Goal: Task Accomplishment & Management: Manage account settings

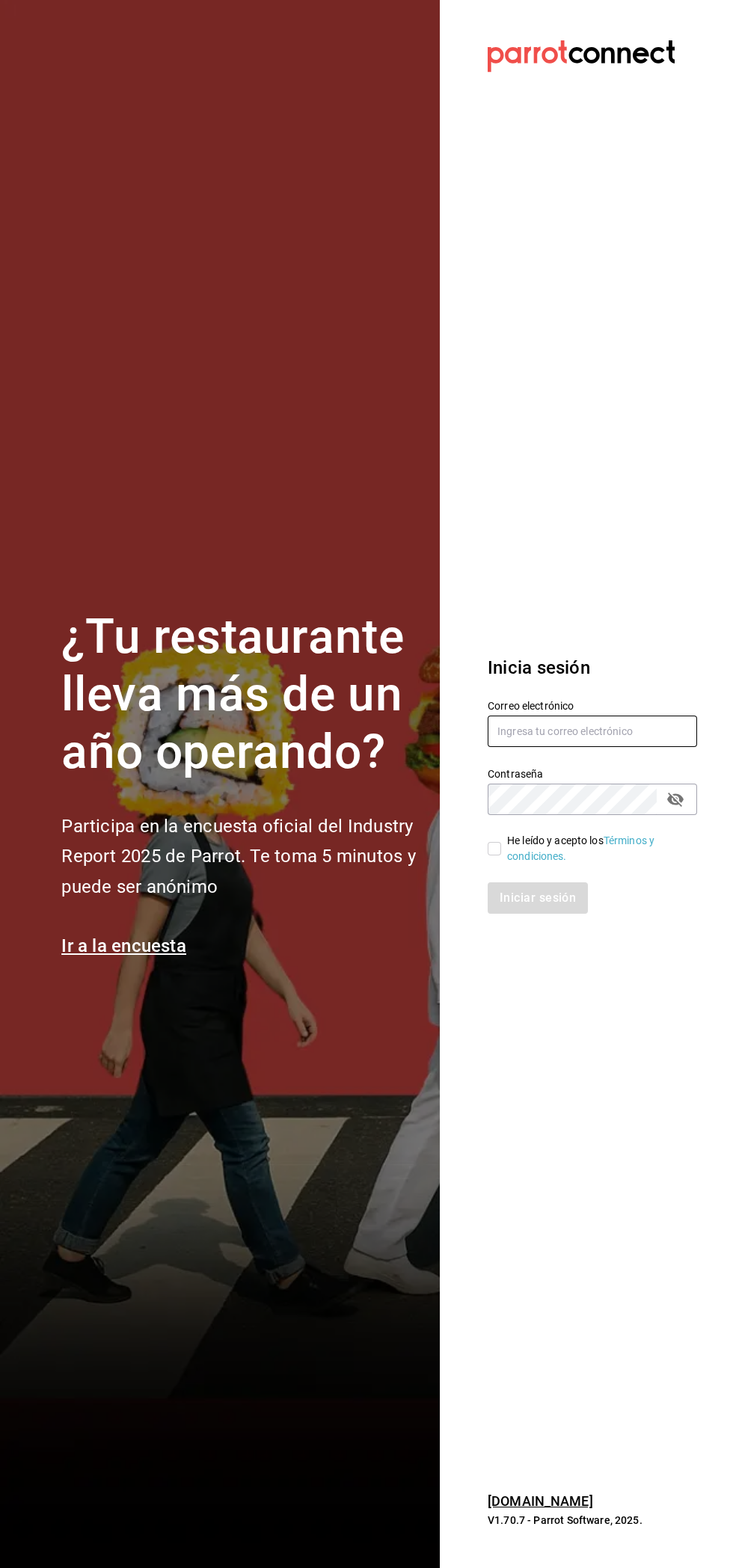
click at [611, 734] on input "text" at bounding box center [592, 731] width 209 height 31
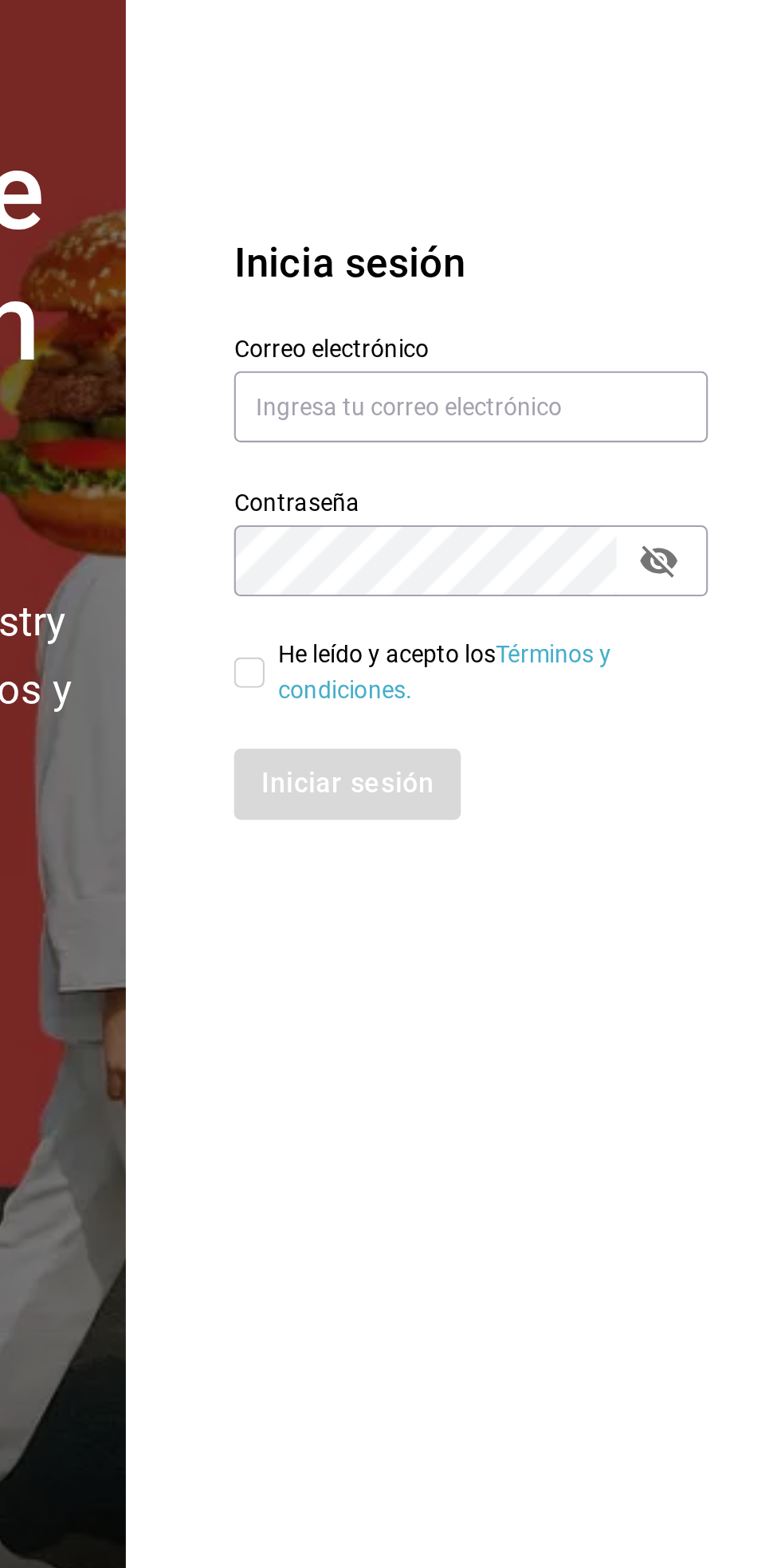
click at [674, 777] on label "Contraseña" at bounding box center [631, 772] width 223 height 11
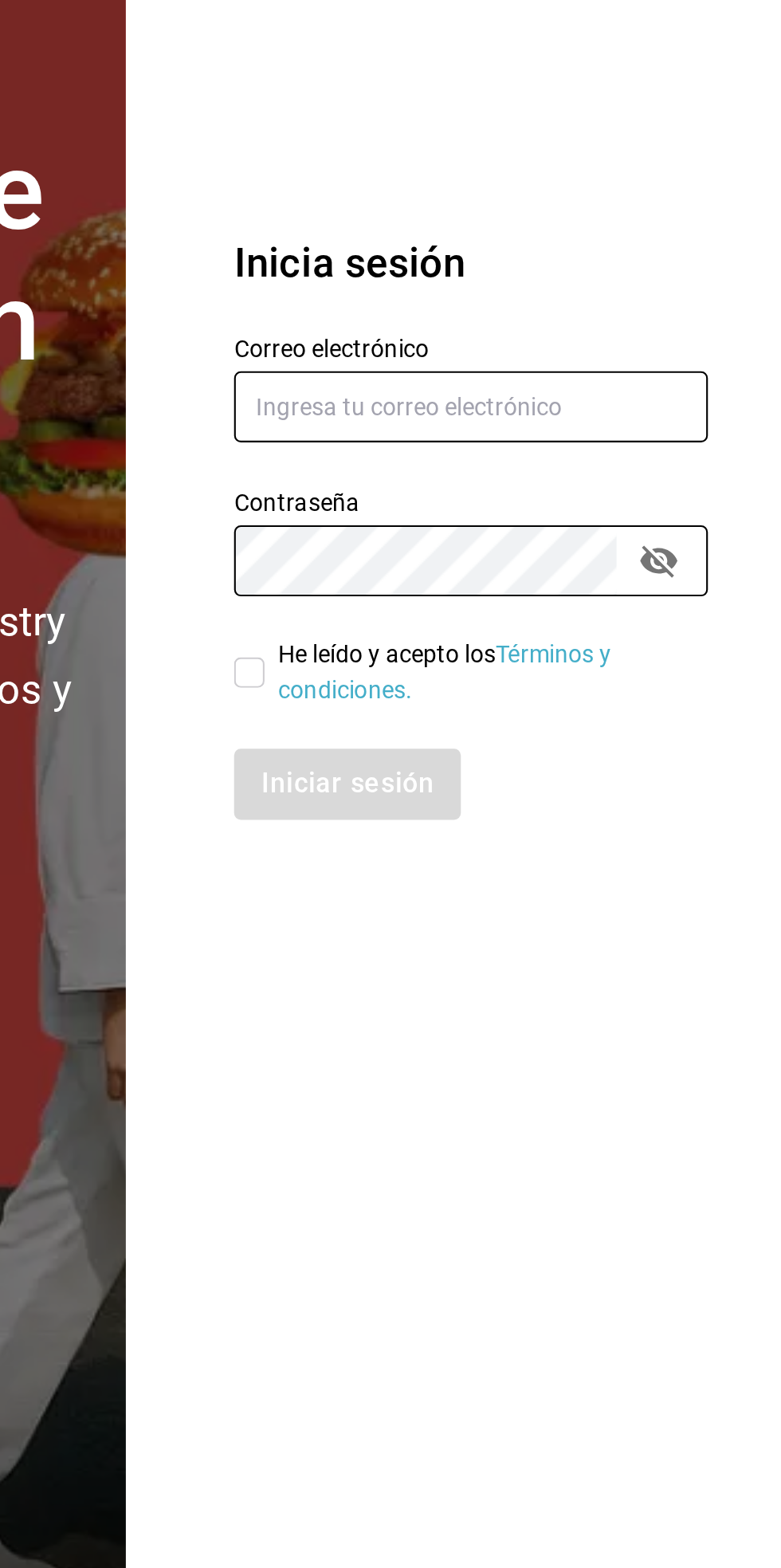
click at [677, 722] on input "text" at bounding box center [631, 728] width 223 height 34
click at [682, 727] on input "text" at bounding box center [631, 728] width 223 height 34
type input "A"
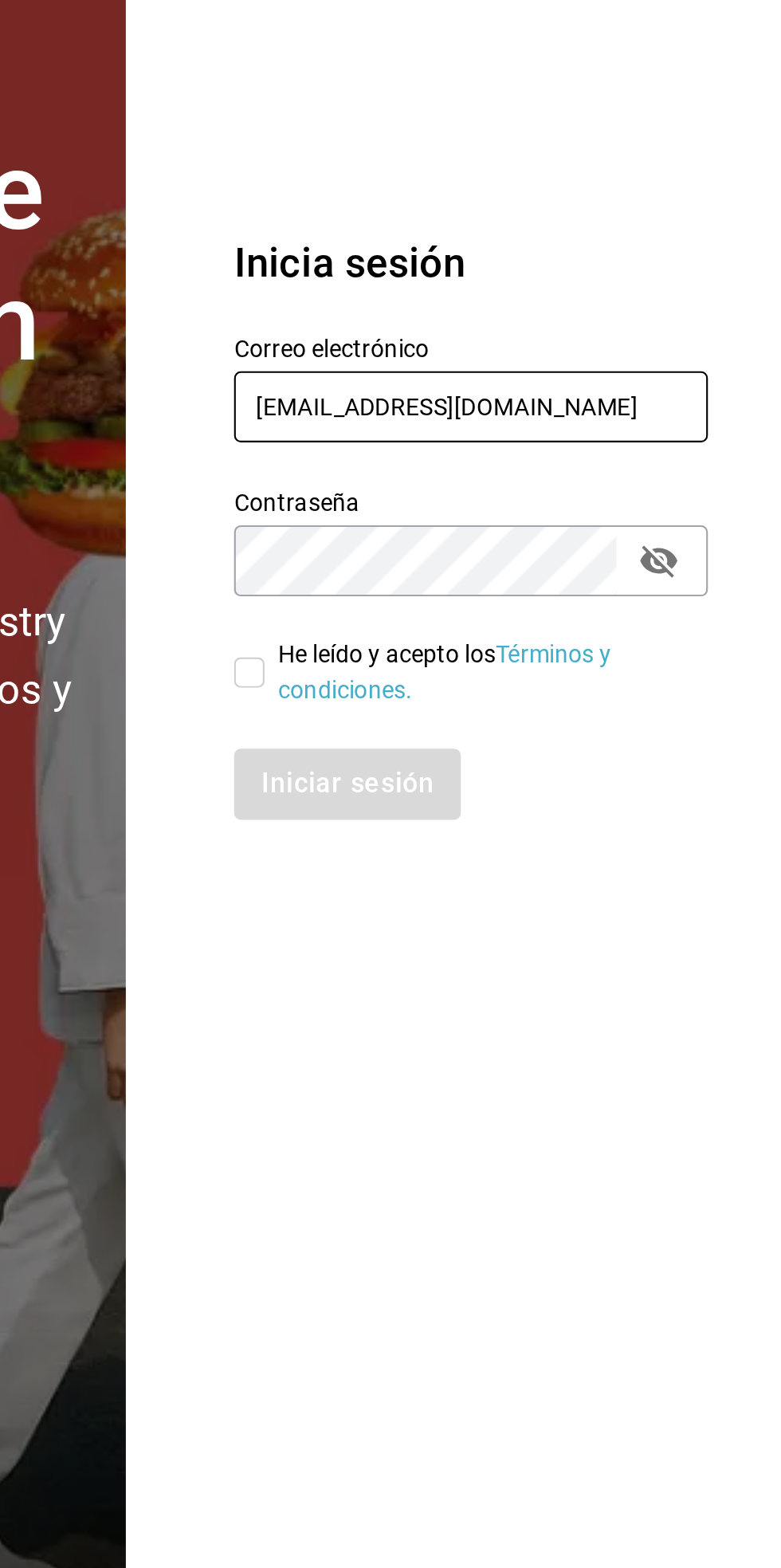
type input "[EMAIL_ADDRESS][DOMAIN_NAME]"
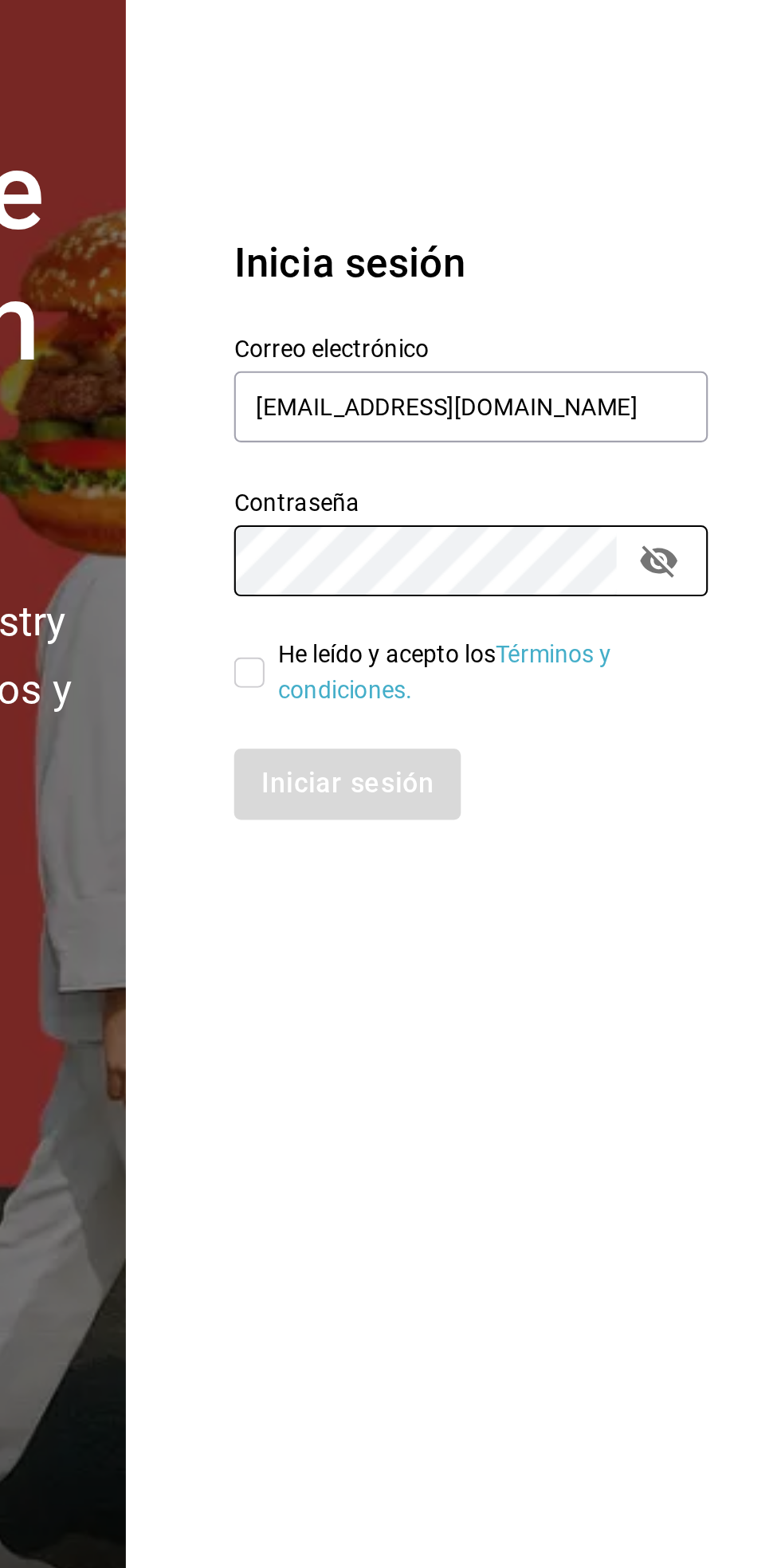
click at [527, 854] on input "He leído y acepto los Términos y condiciones." at bounding box center [526, 852] width 15 height 15
checkbox input "true"
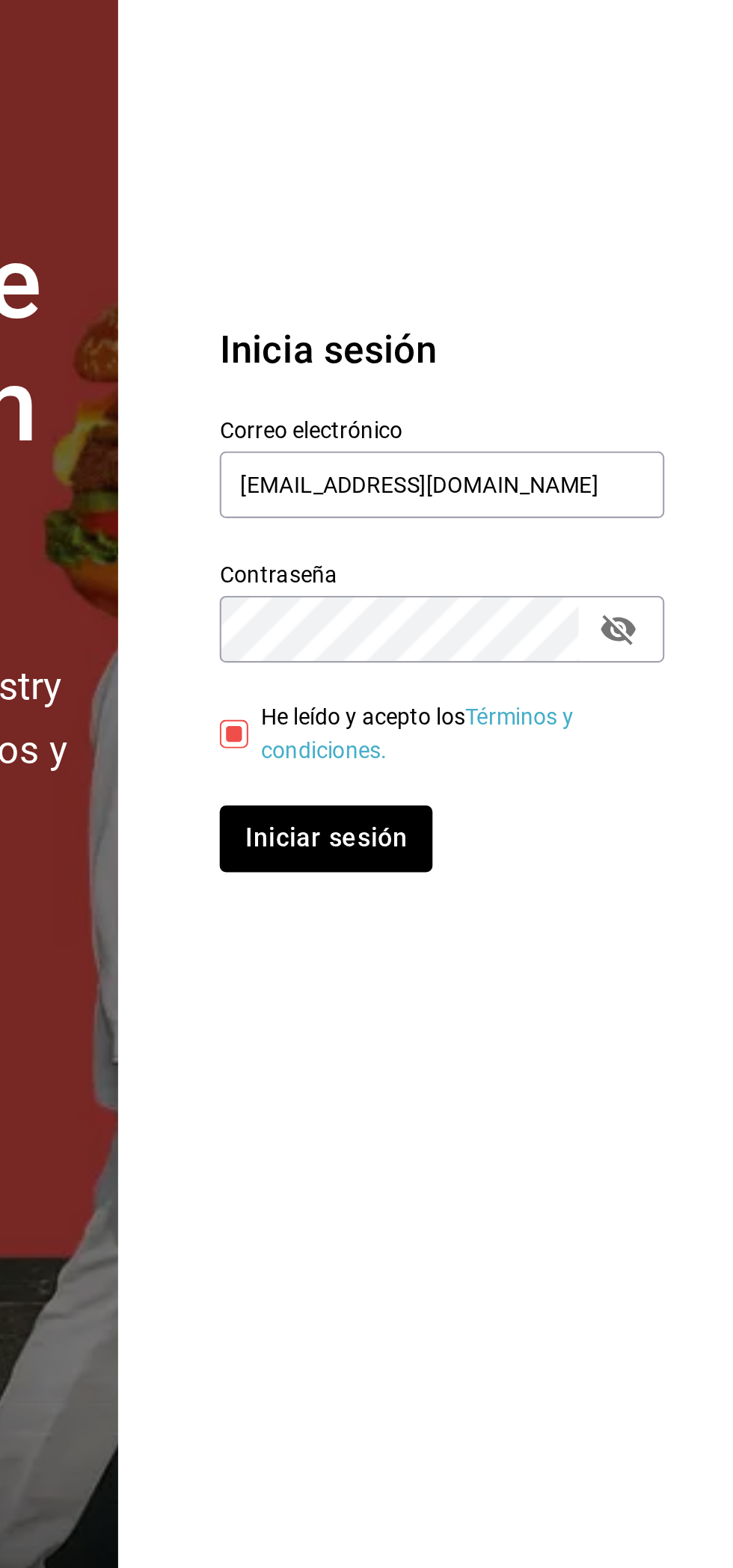
click at [564, 859] on link "Términos y condiciones." at bounding box center [580, 848] width 147 height 28
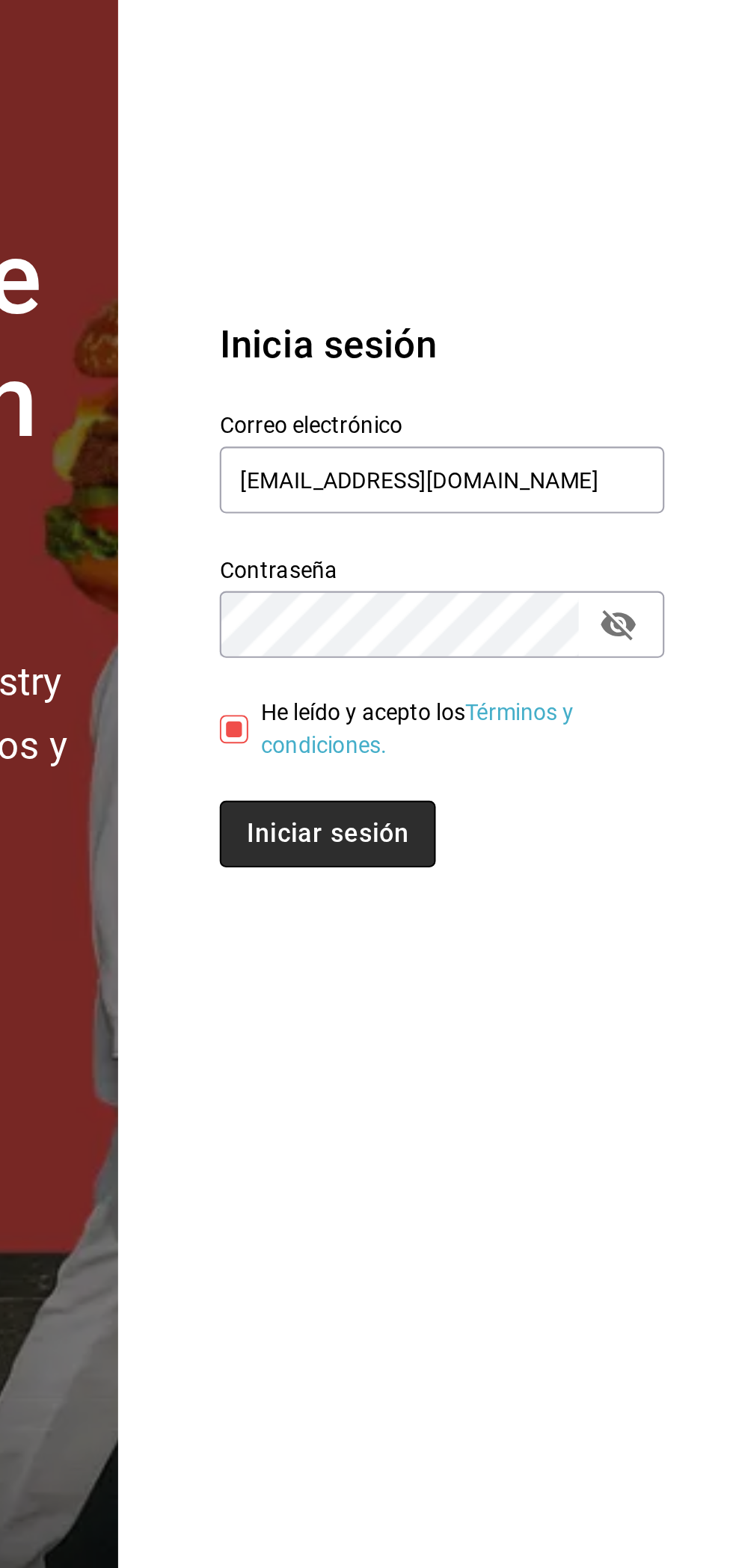
click at [557, 897] on button "Iniciar sesión" at bounding box center [538, 897] width 102 height 31
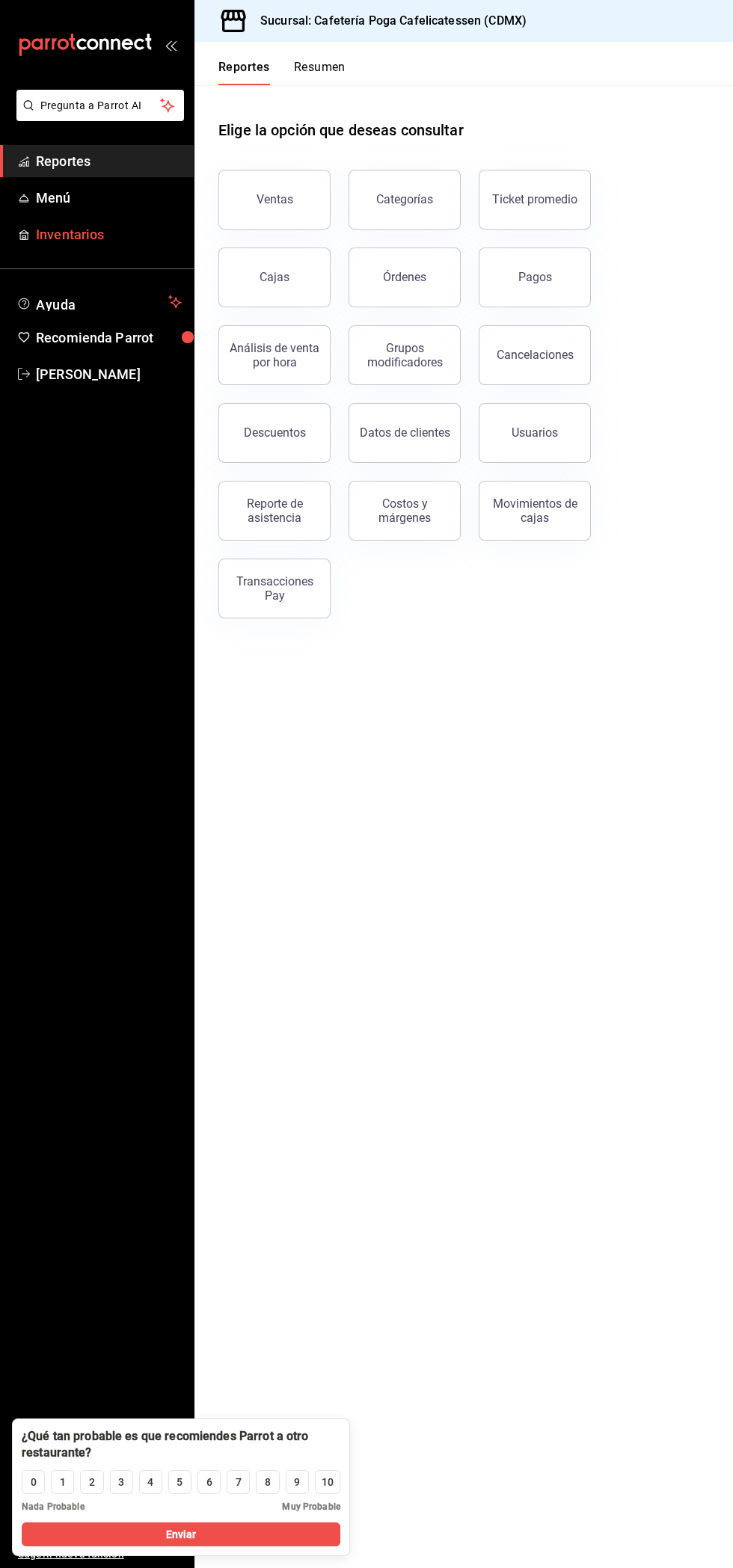
click at [45, 225] on span "Inventarios" at bounding box center [108, 234] width 145 height 20
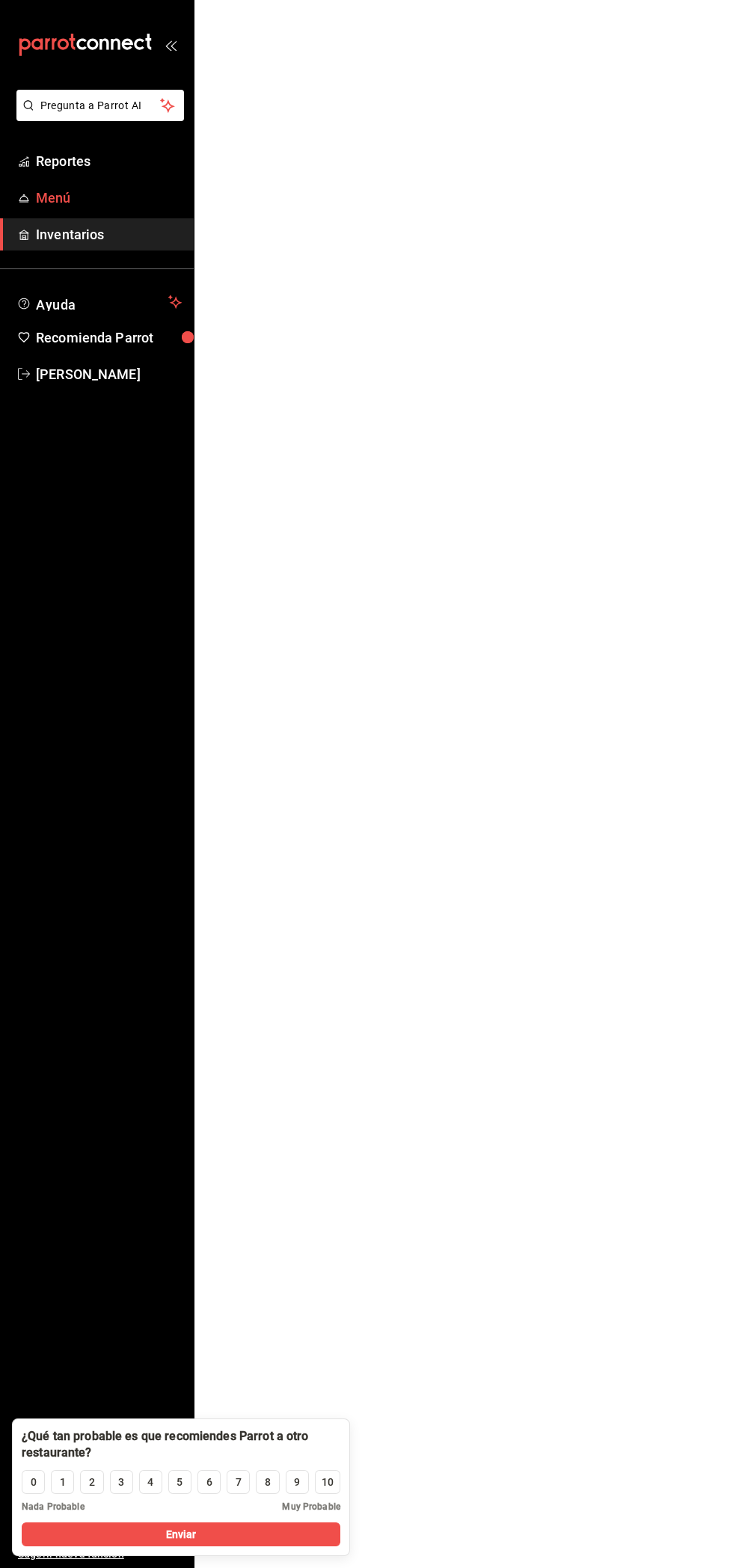
click at [45, 194] on span "Menú" at bounding box center [108, 198] width 145 height 20
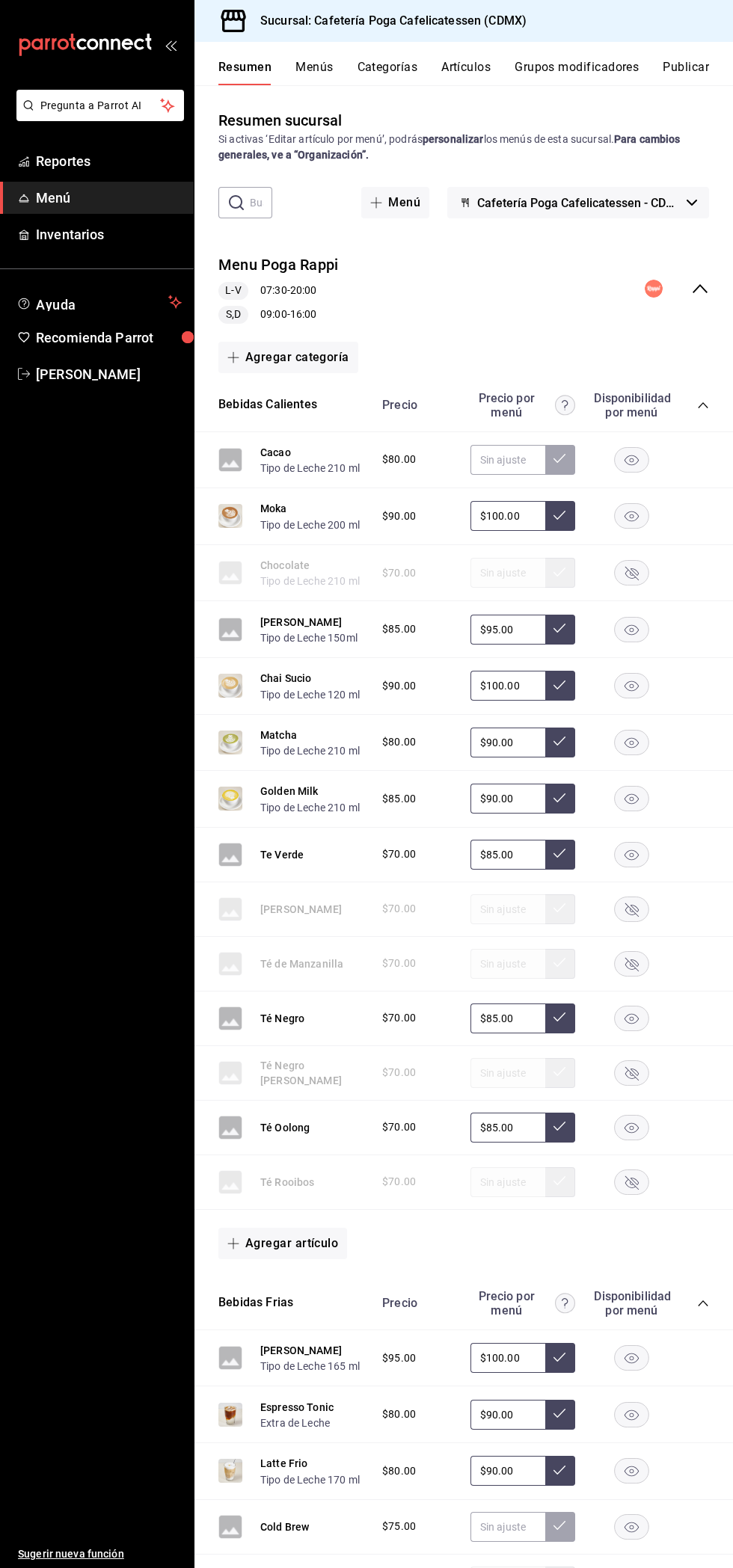
click at [691, 283] on icon "collapse-menu-row" at bounding box center [700, 288] width 18 height 18
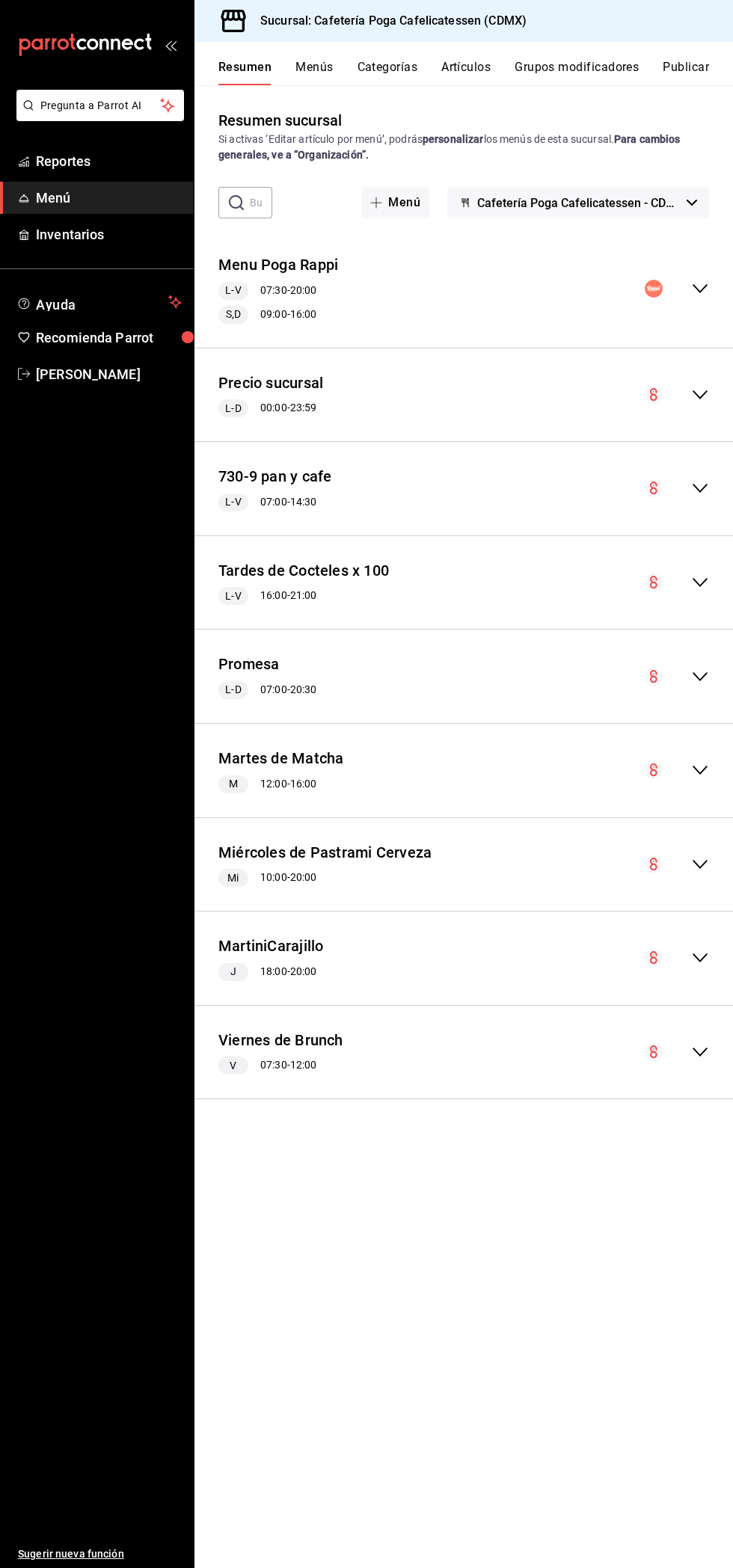
click at [685, 395] on div "collapse-menu-row" at bounding box center [676, 394] width 64 height 18
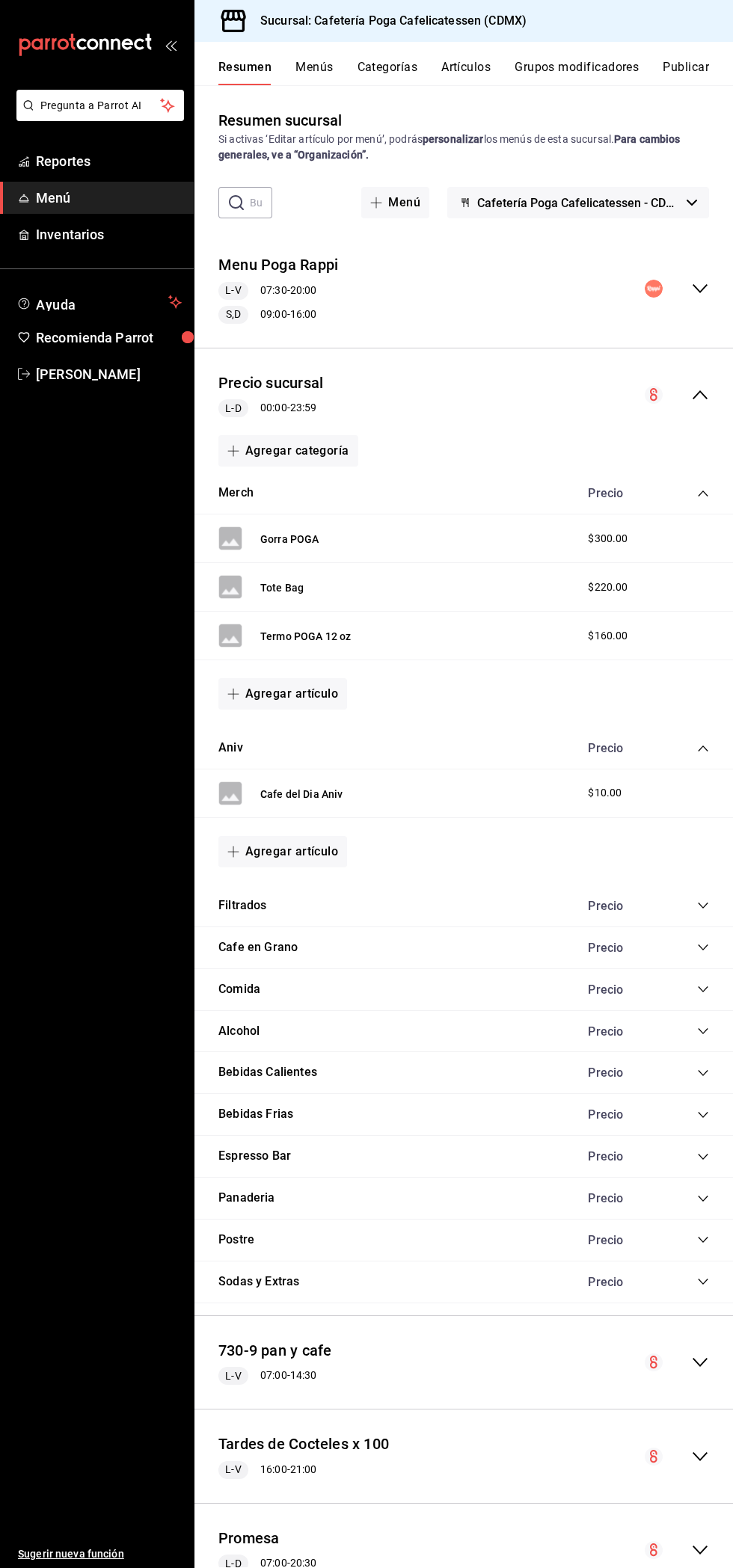
click at [701, 493] on icon "collapse-category-row" at bounding box center [702, 493] width 9 height 6
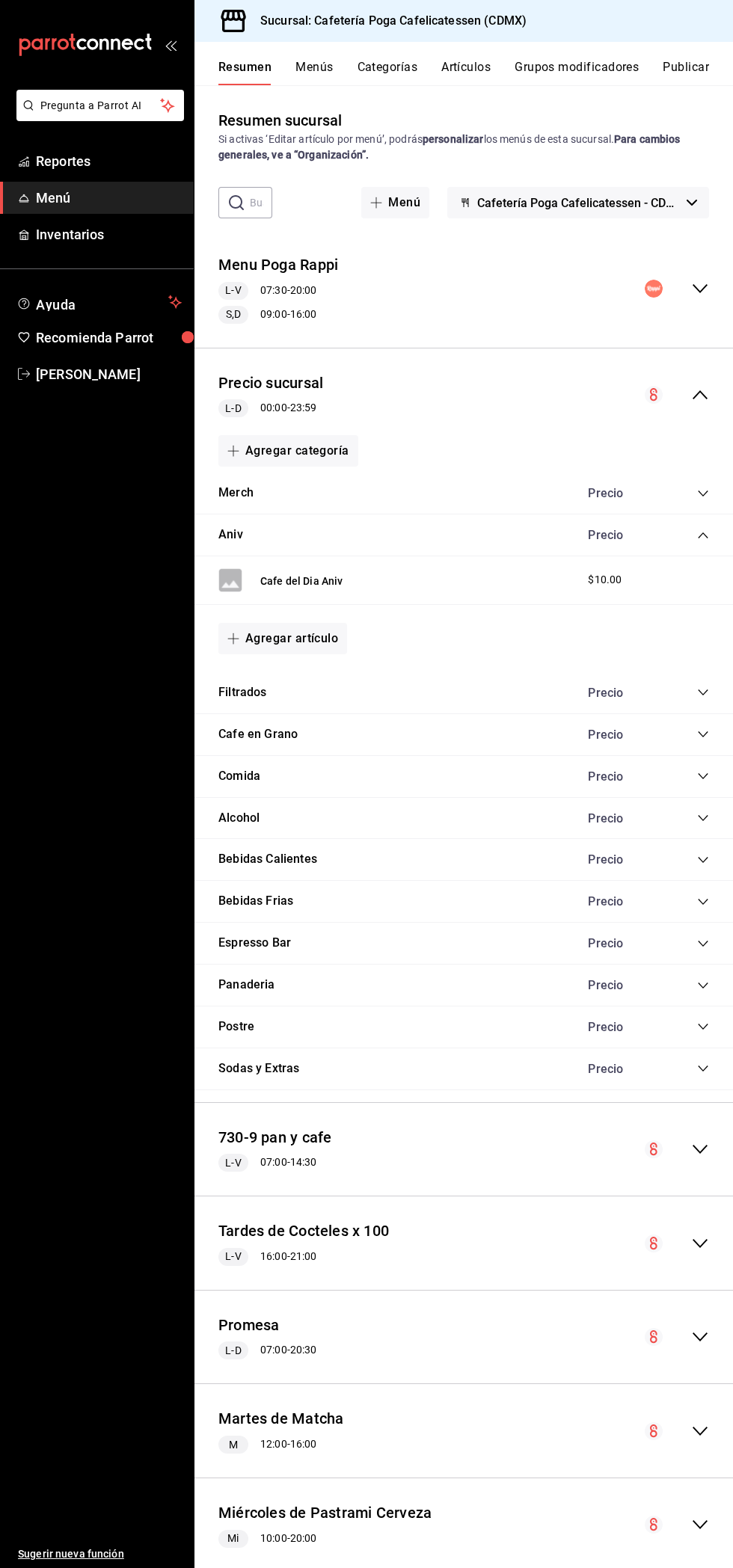
click at [703, 534] on icon "collapse-category-row" at bounding box center [702, 534] width 12 height 12
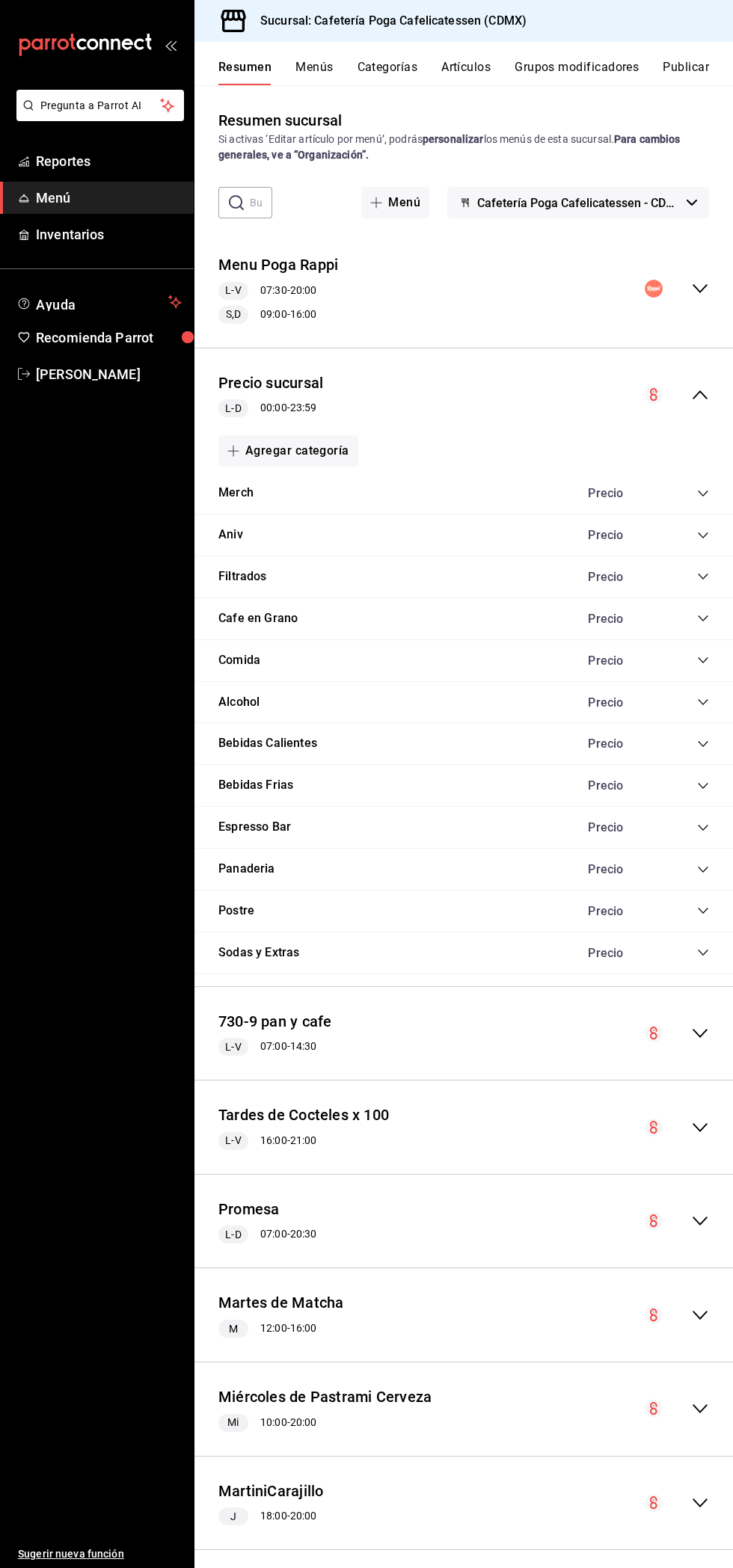
click at [703, 619] on icon "collapse-category-row" at bounding box center [702, 618] width 12 height 12
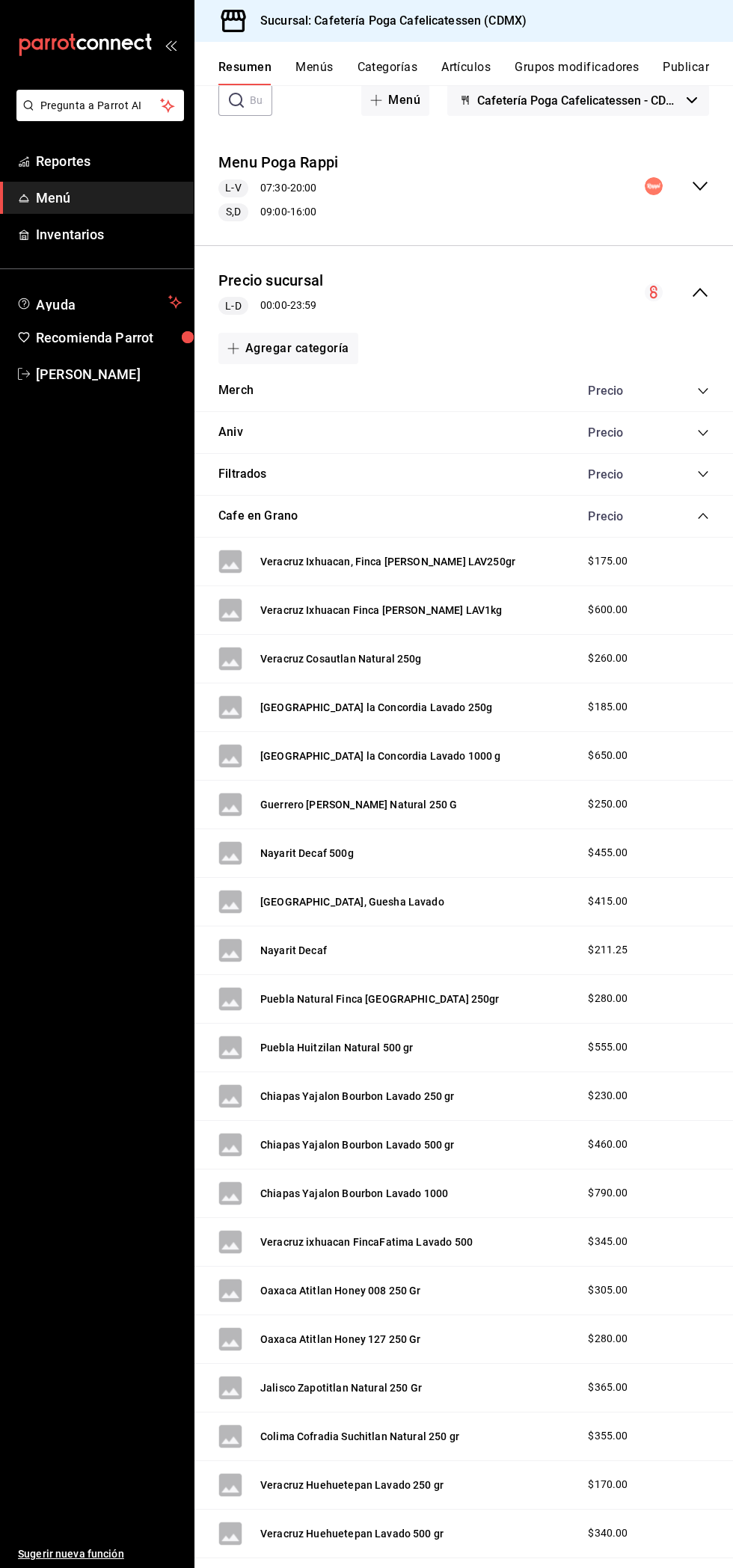
scroll to position [91, 0]
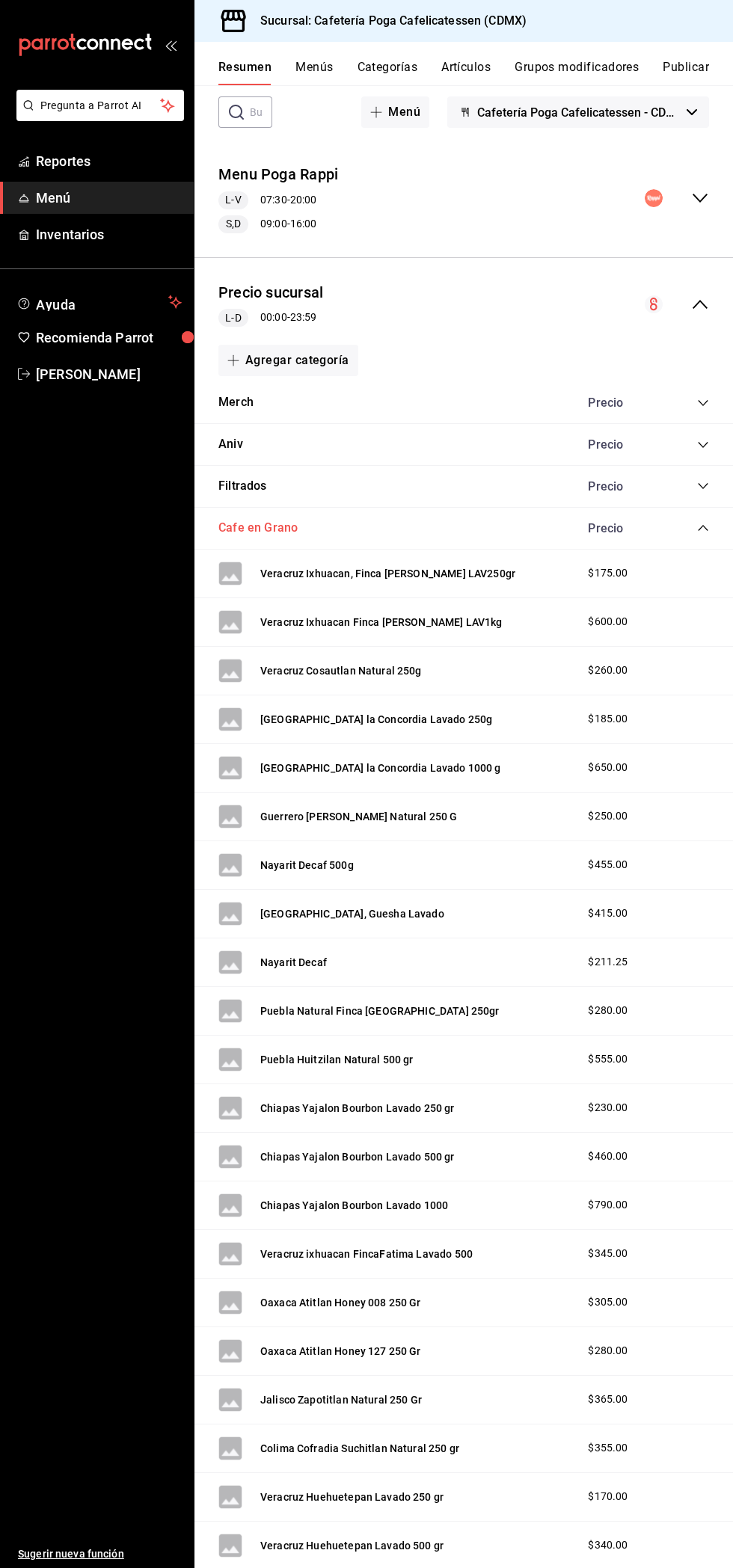
click at [272, 528] on button "Cafe en Grano" at bounding box center [259, 528] width 80 height 18
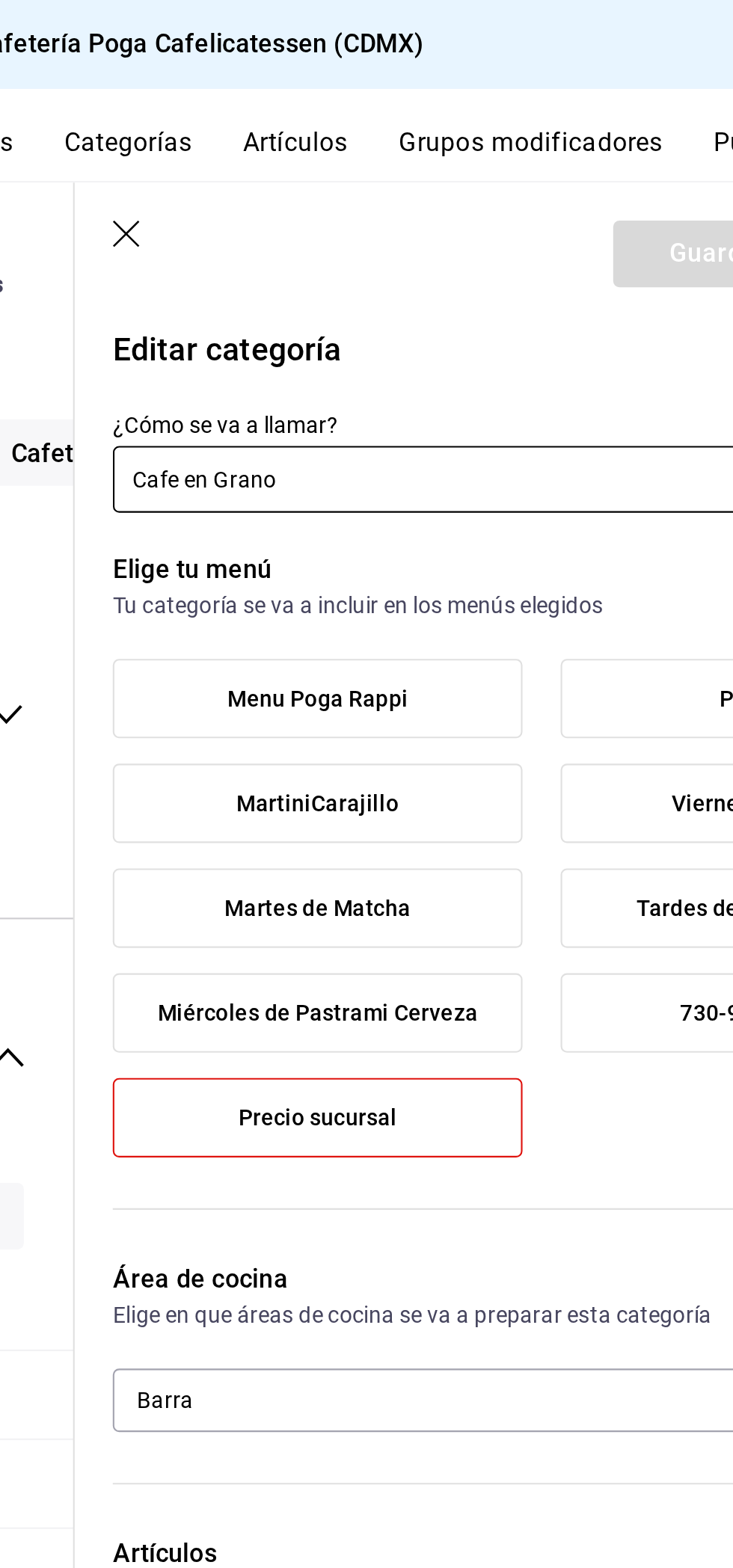
click at [384, 111] on icon "button" at bounding box center [387, 111] width 15 height 15
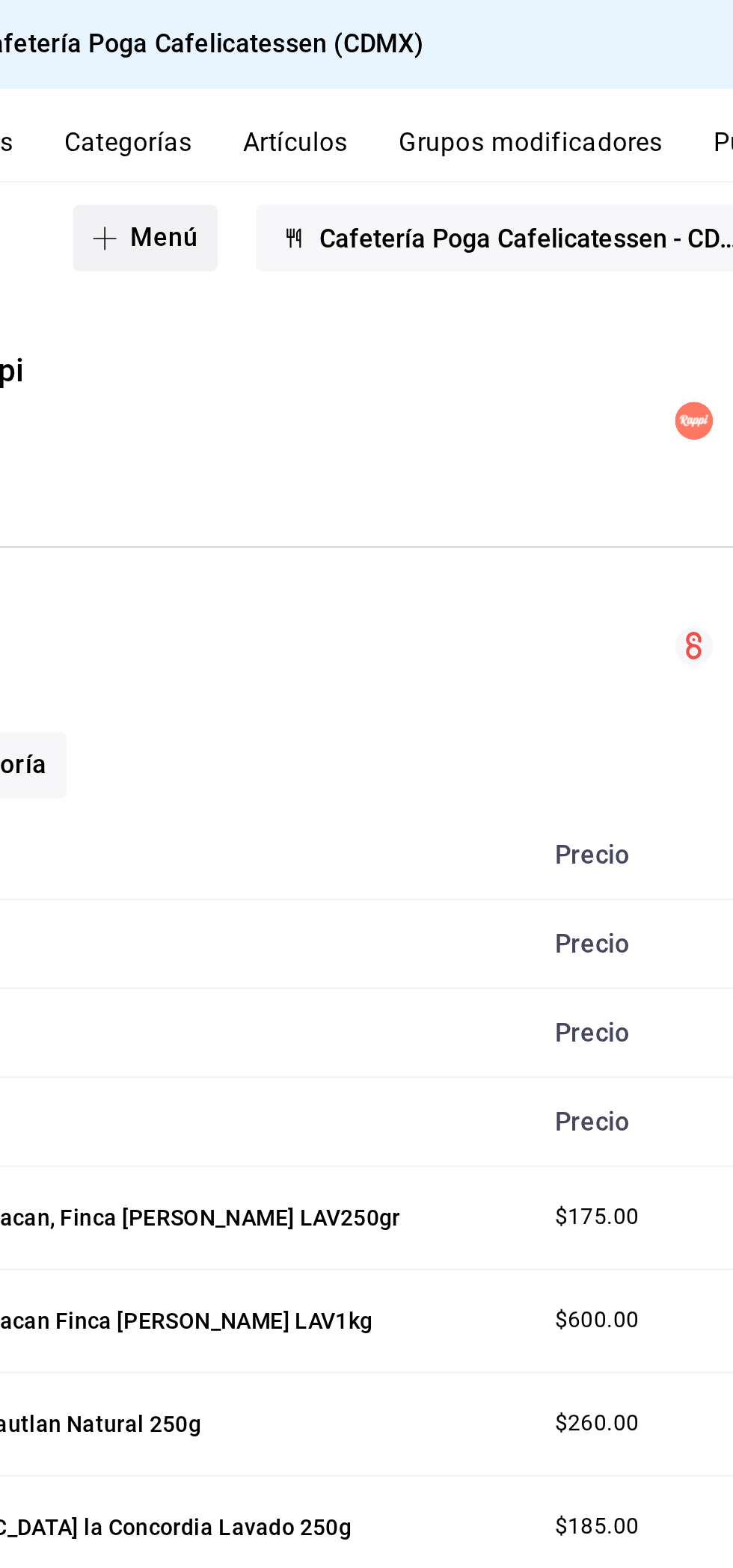
click at [392, 113] on button "Menú" at bounding box center [395, 112] width 68 height 31
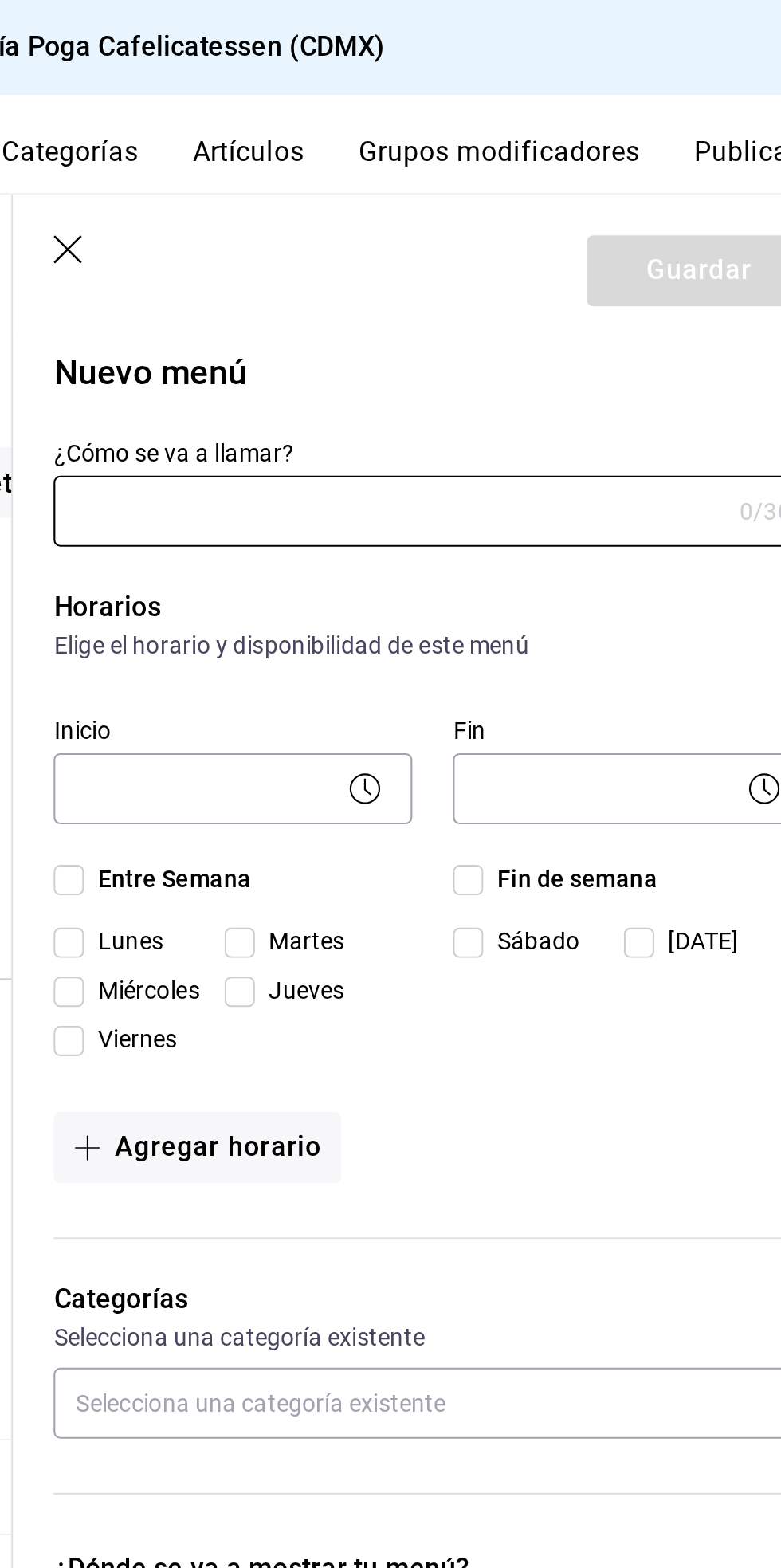
click at [419, 69] on button "Categorías" at bounding box center [413, 77] width 64 height 27
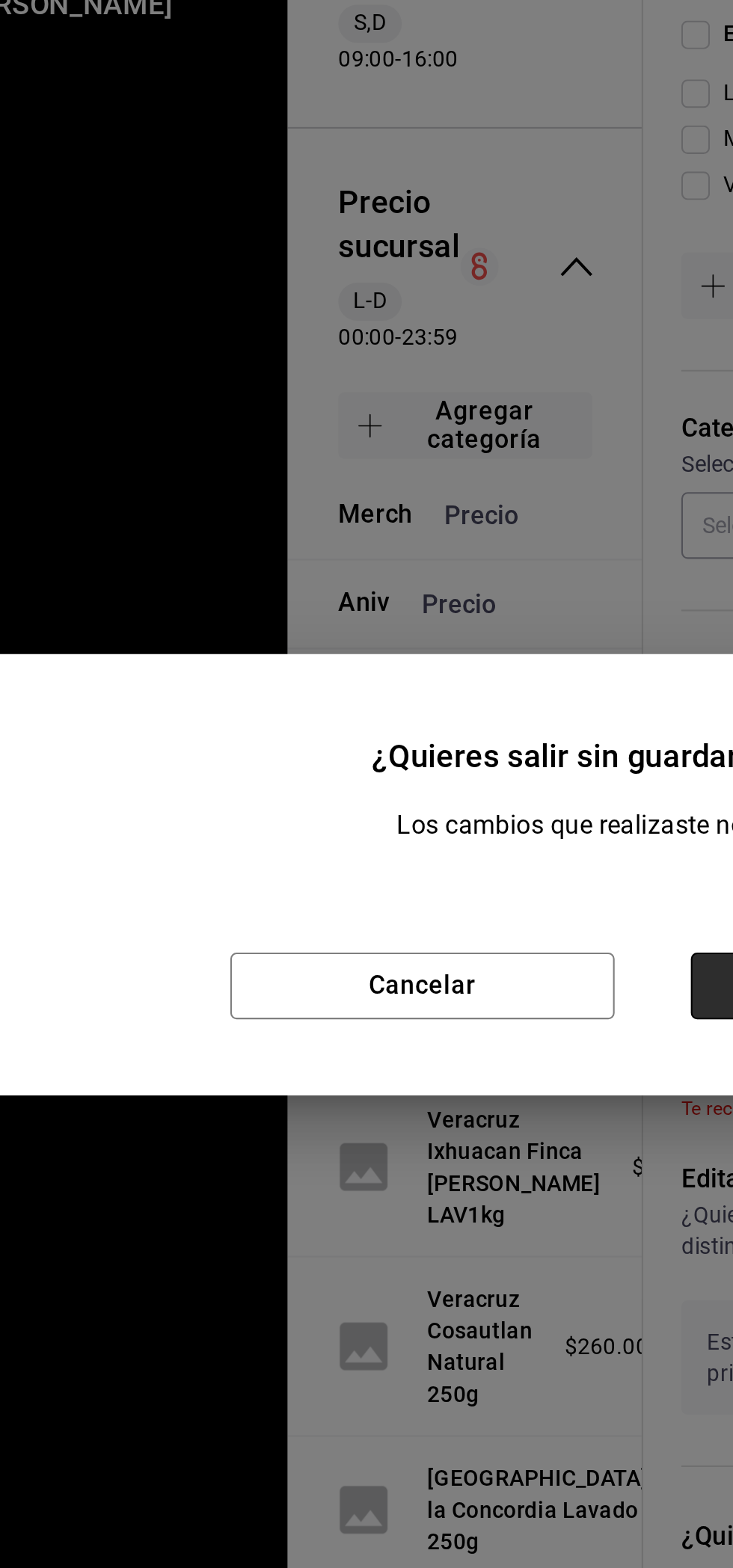
click at [390, 837] on button "Aceptar" at bounding box center [474, 836] width 181 height 31
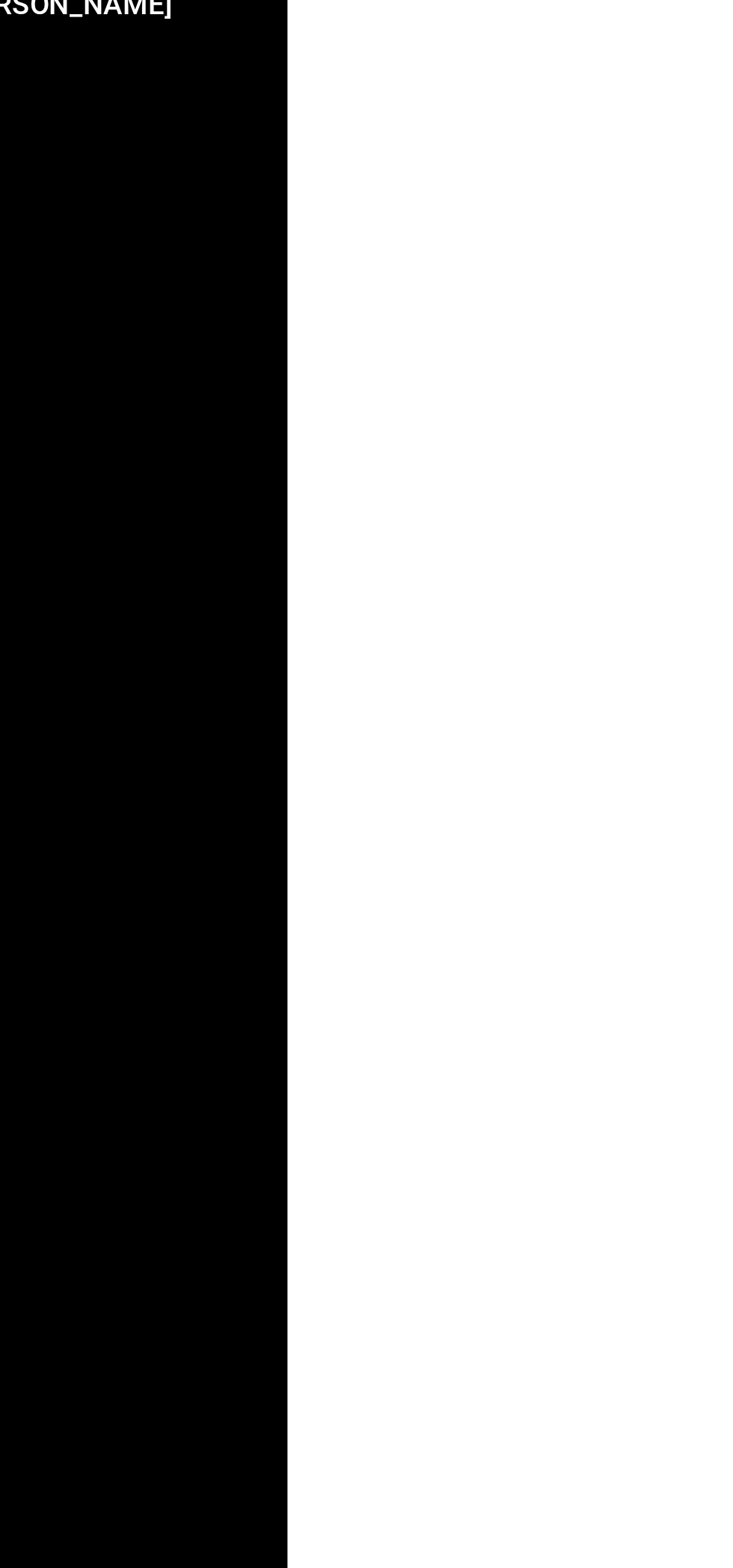
click at [287, 830] on div "Categoría sucursal Asigna o edita el área de cocina de esta sucursal. Para camb…" at bounding box center [463, 826] width 538 height 1482
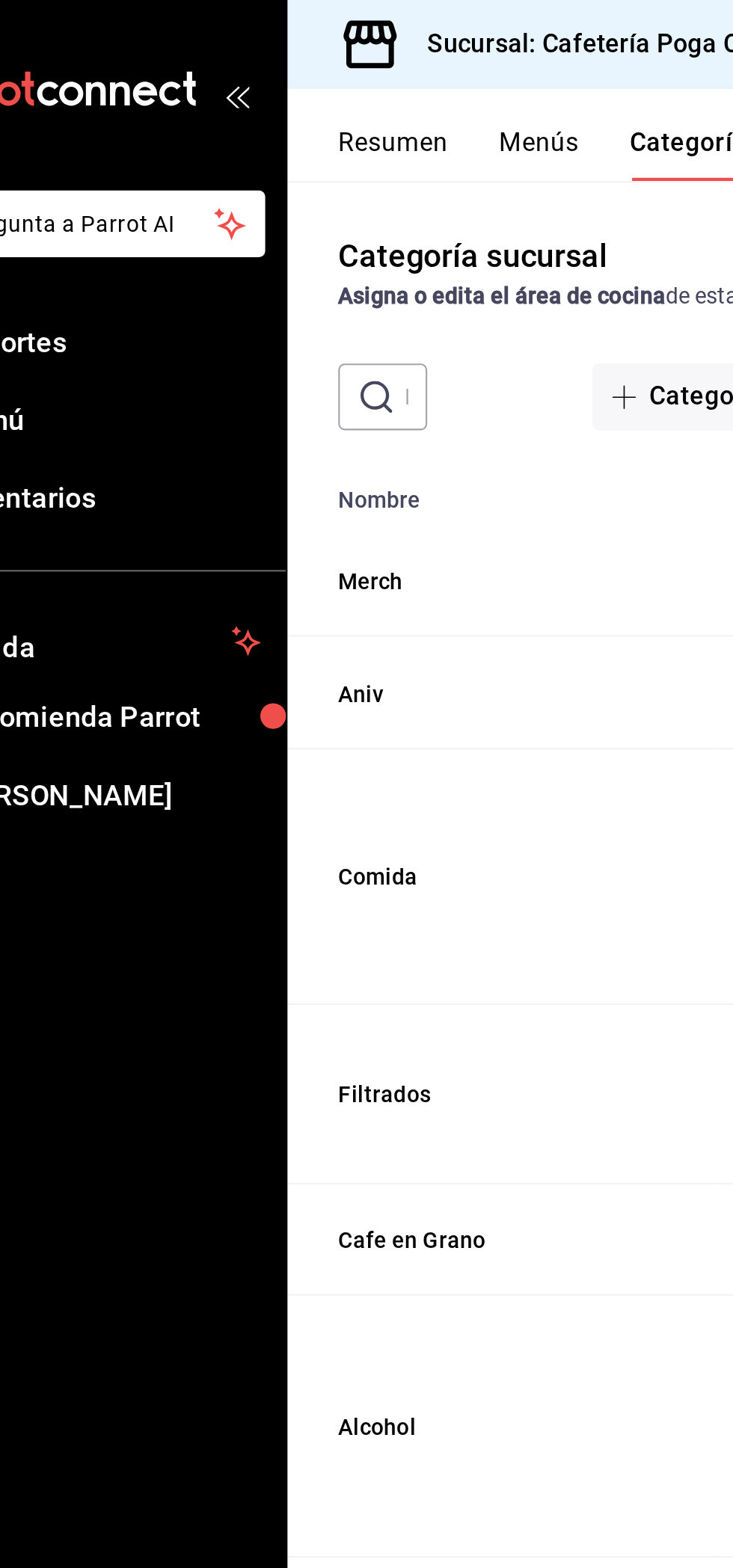
click at [307, 74] on button "Menús" at bounding box center [312, 72] width 37 height 25
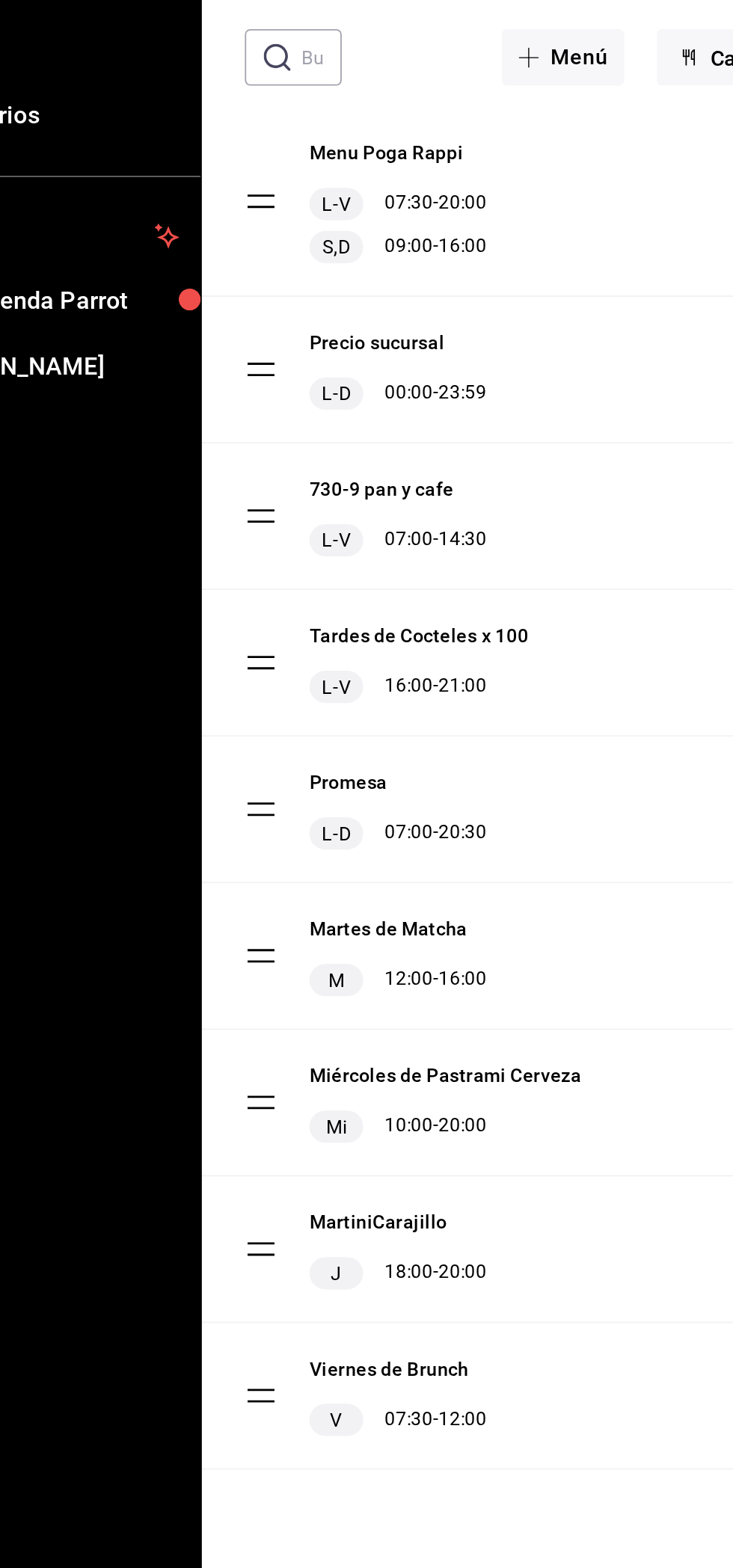
click at [403, 373] on div "Precio sucursal L-D 00:00 - 23:59" at bounding box center [463, 375] width 538 height 81
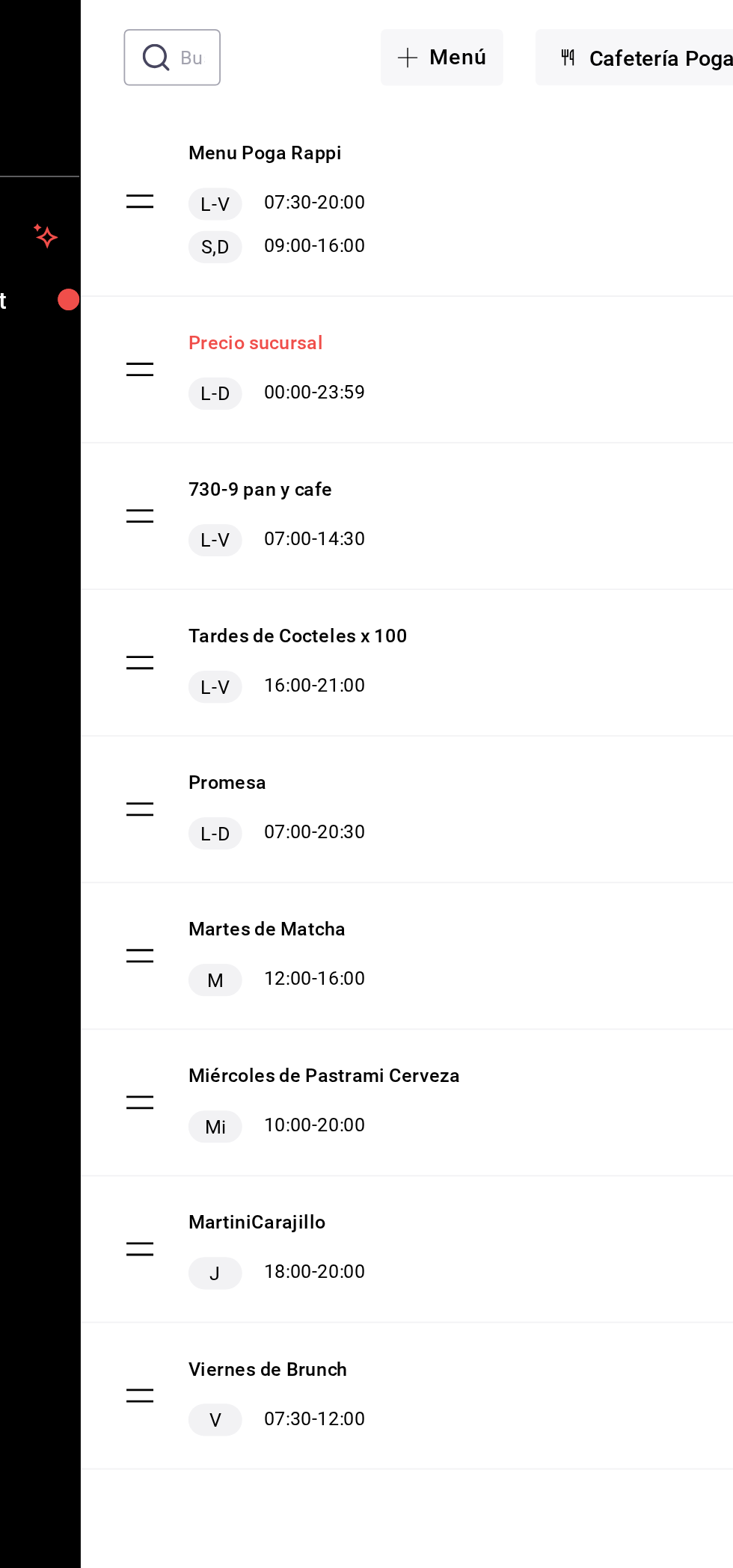
click at [321, 358] on button "Precio sucursal" at bounding box center [291, 361] width 75 height 15
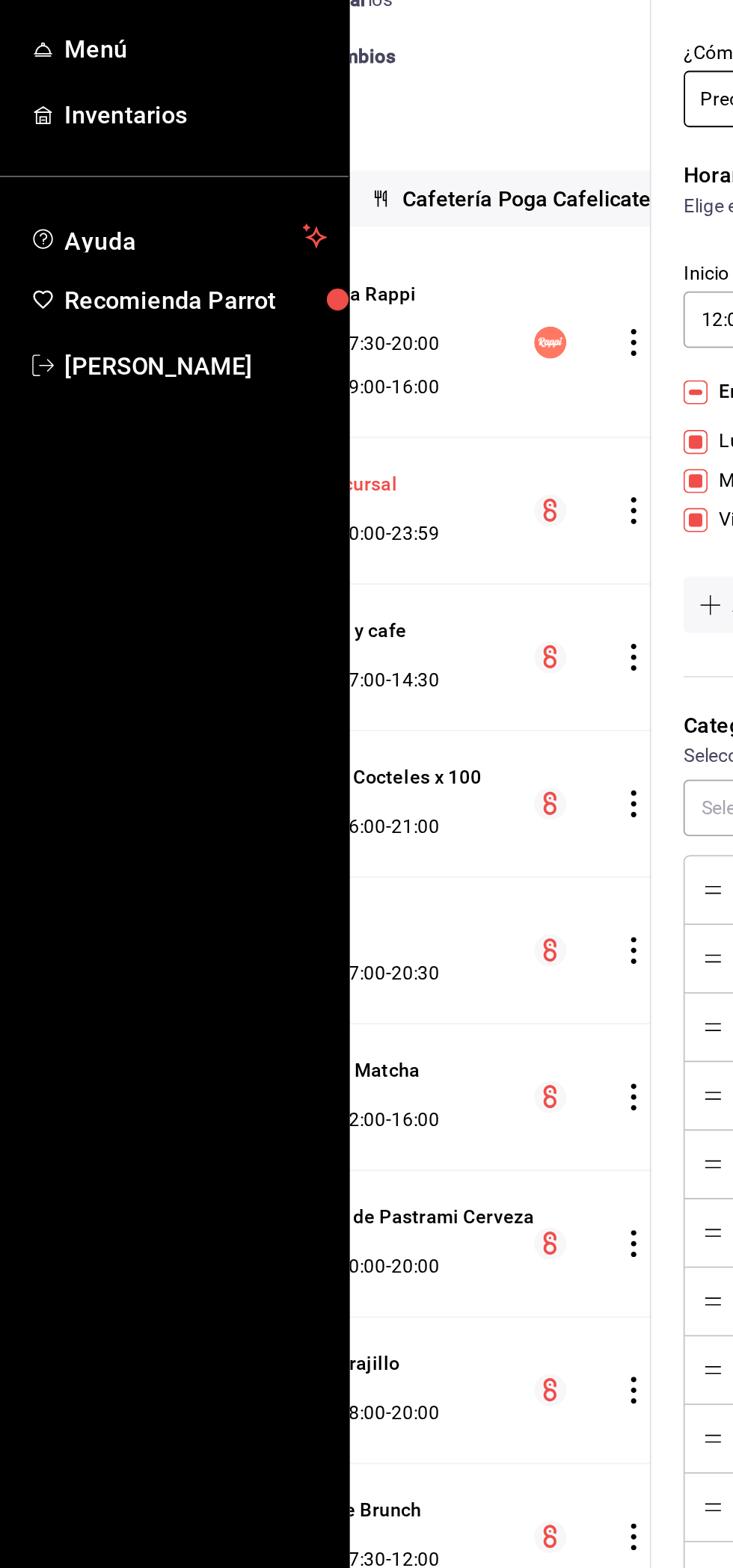
scroll to position [0, 202]
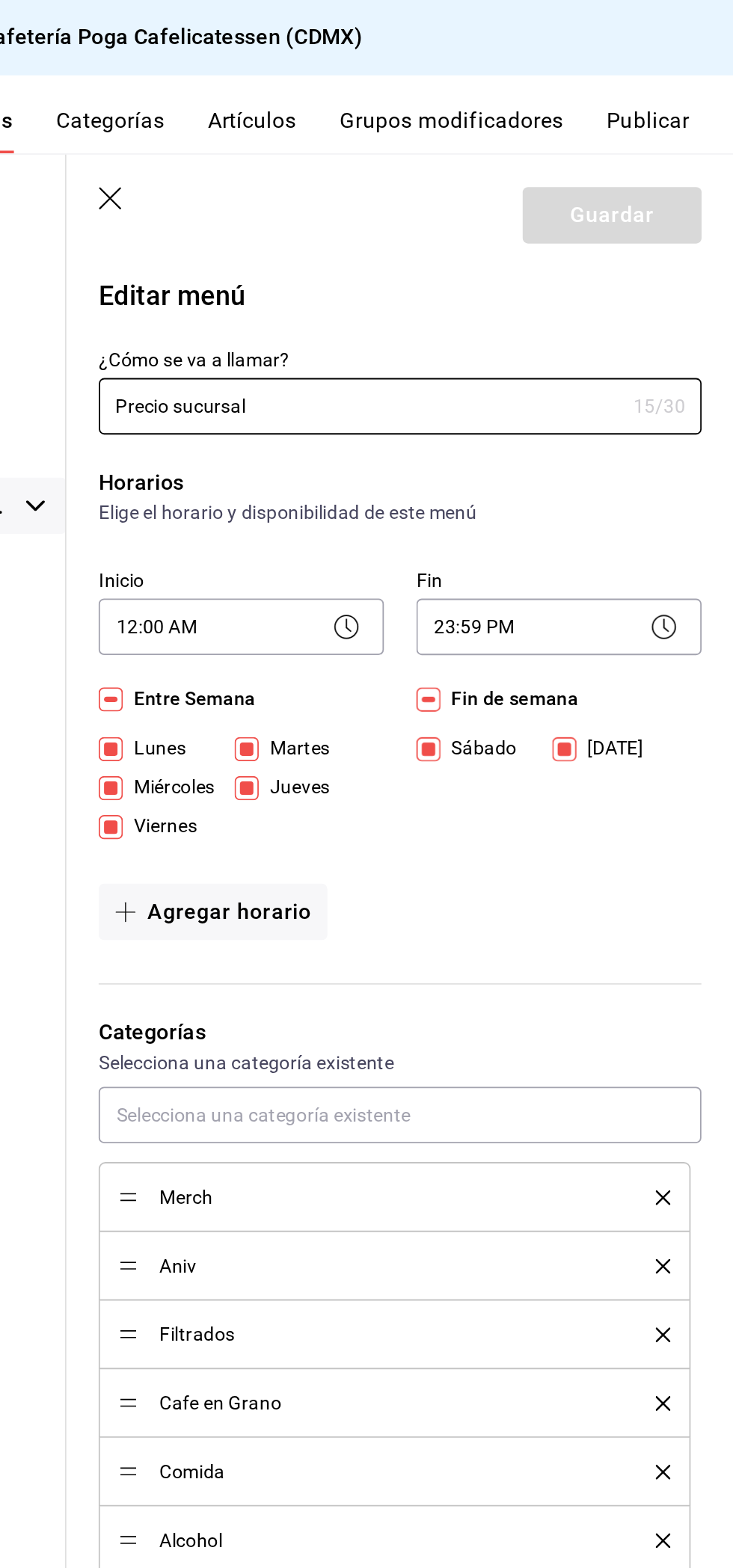
click at [390, 108] on icon "button" at bounding box center [387, 111] width 15 height 15
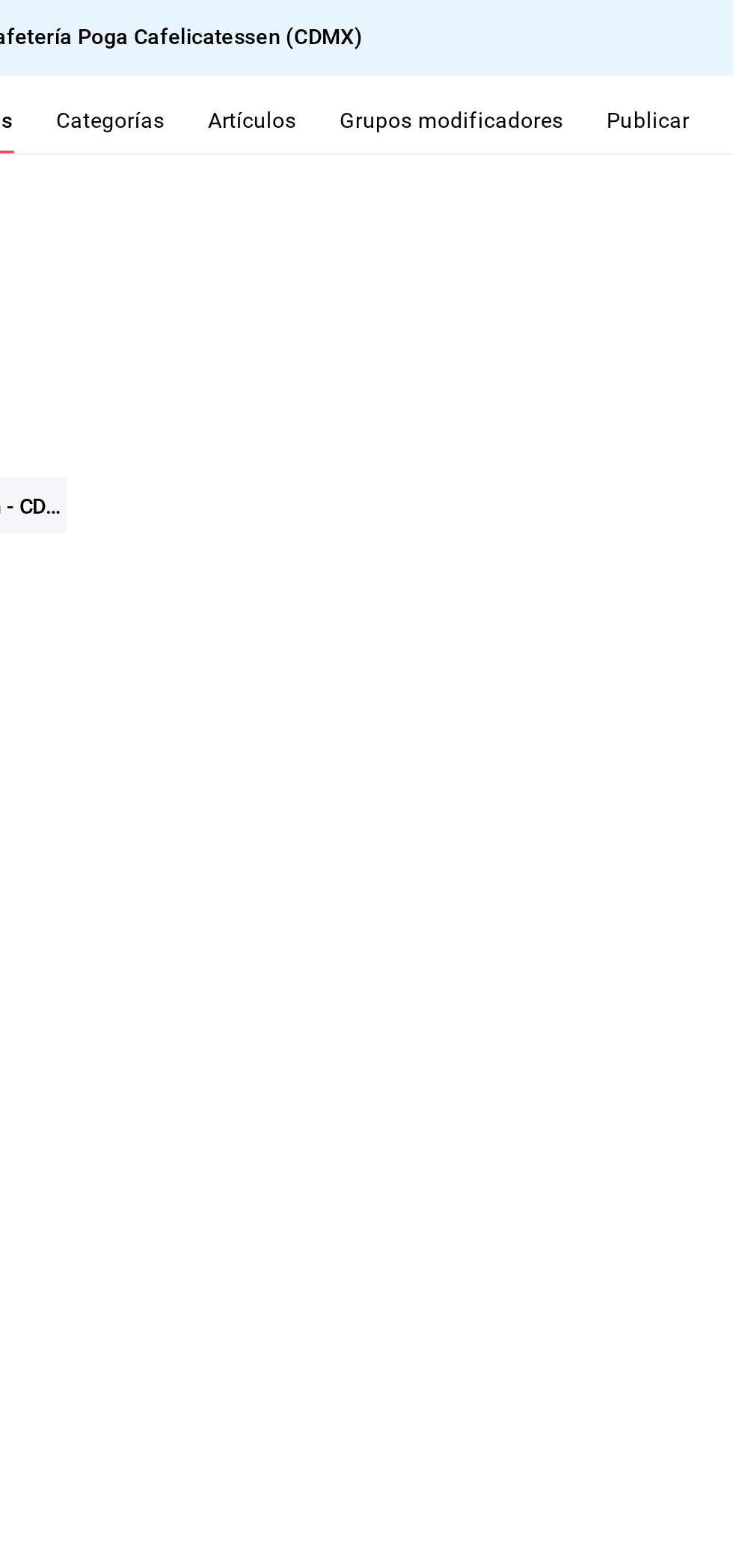
checkbox input "false"
type input "1758835480035"
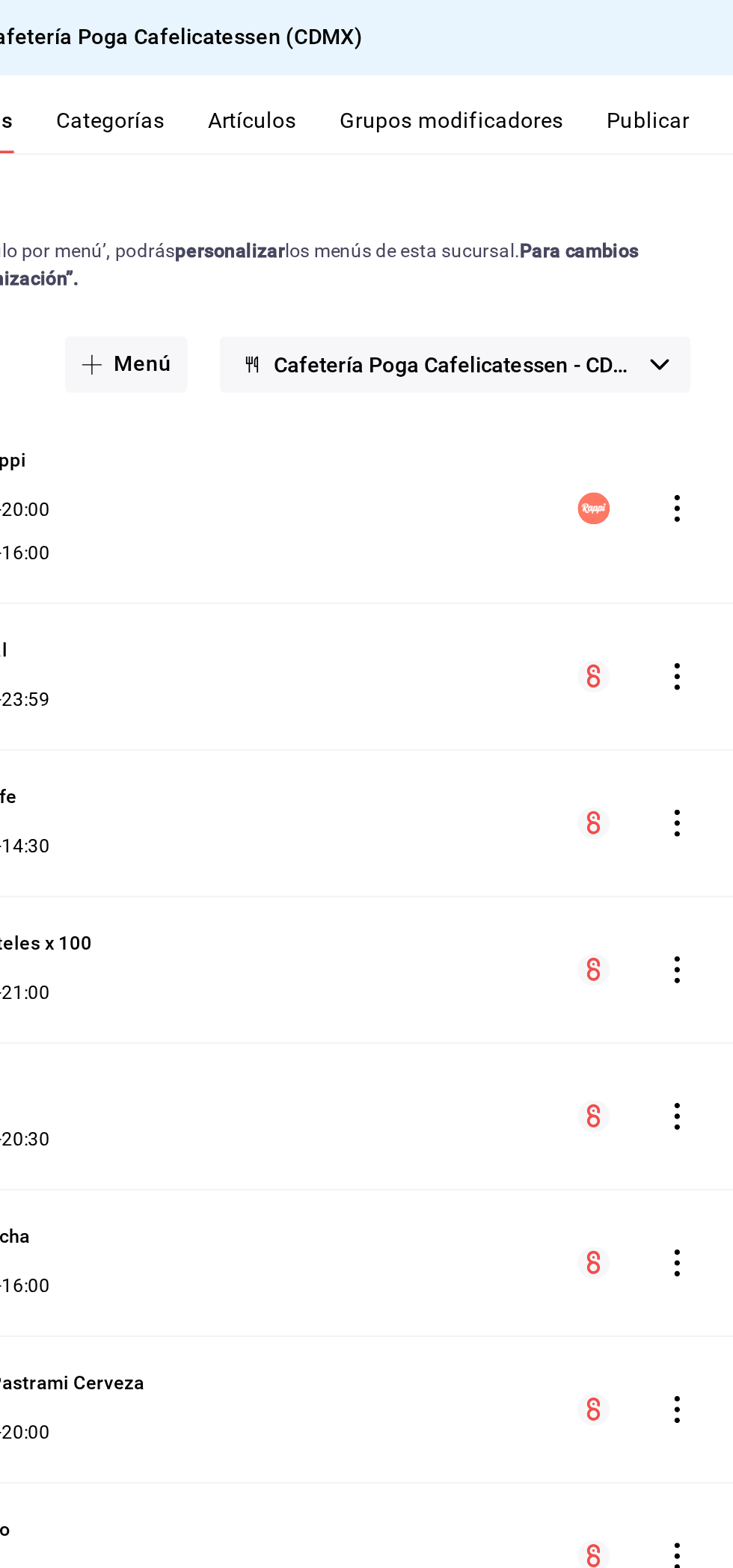
checkbox input "false"
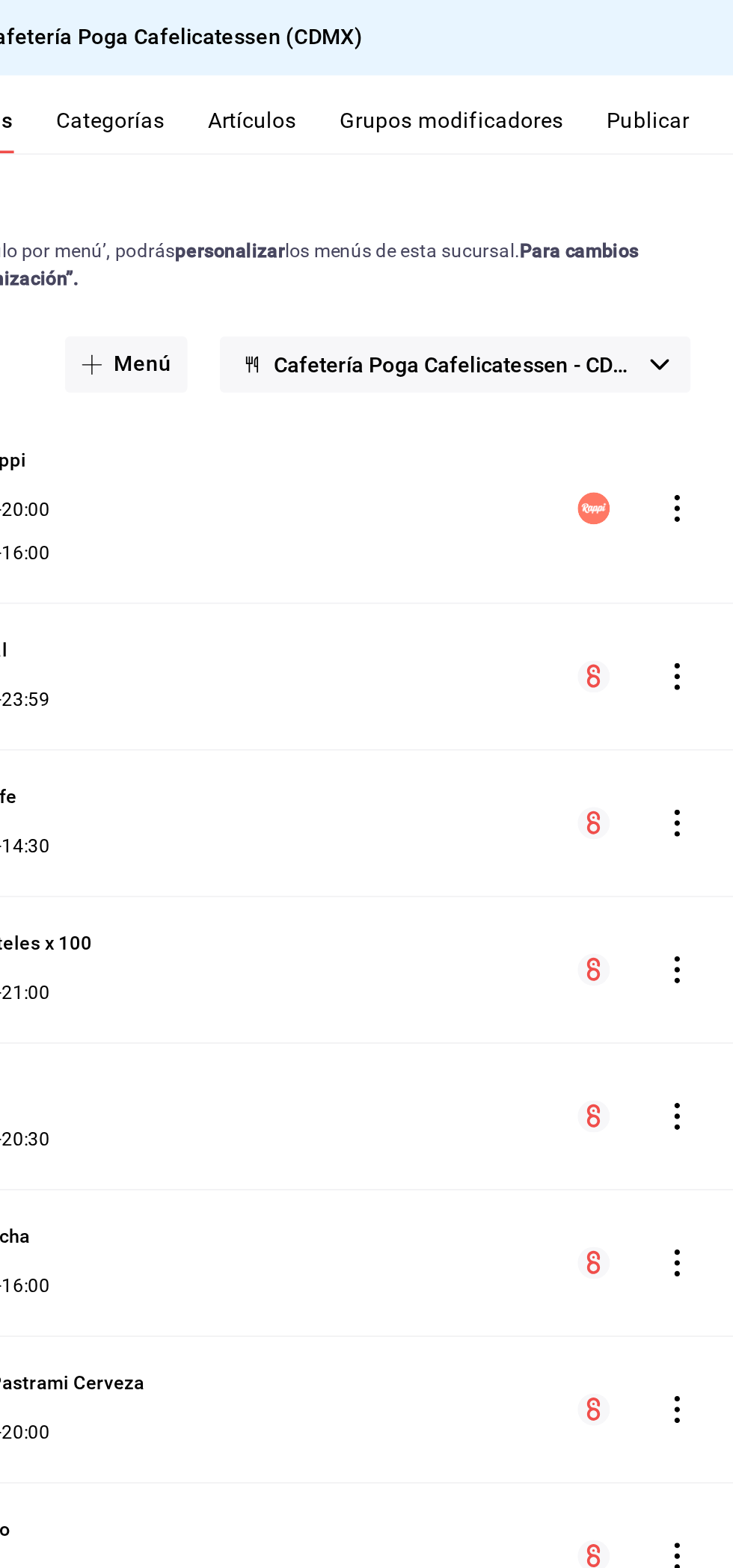
checkbox input "false"
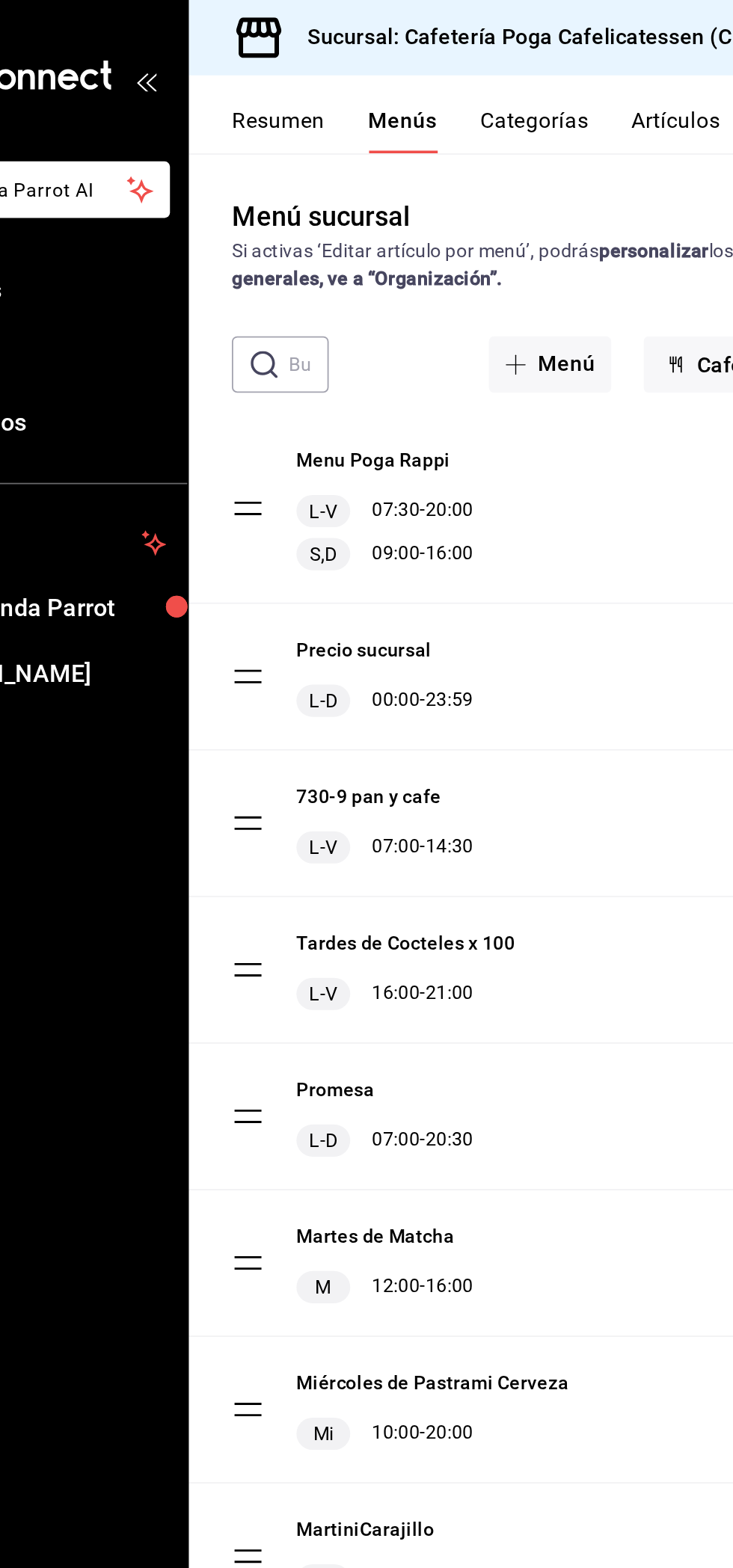
click at [403, 375] on div "Precio sucursal L-D 00:00 - 23:59" at bounding box center [463, 375] width 538 height 81
click at [353, 396] on div "L-D 00:00 - 23:59" at bounding box center [303, 389] width 99 height 18
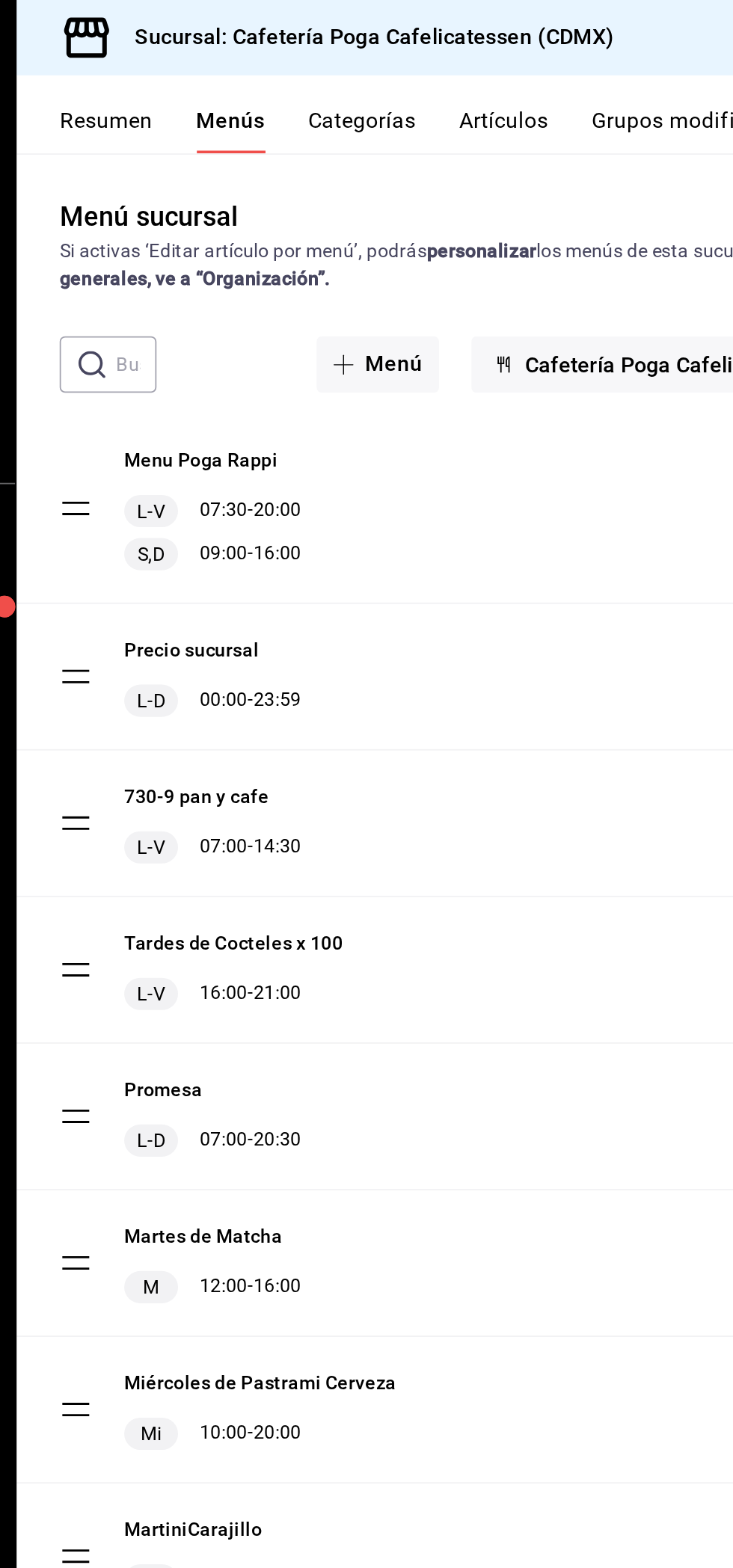
click at [476, 71] on button "Artículos" at bounding box center [464, 72] width 49 height 25
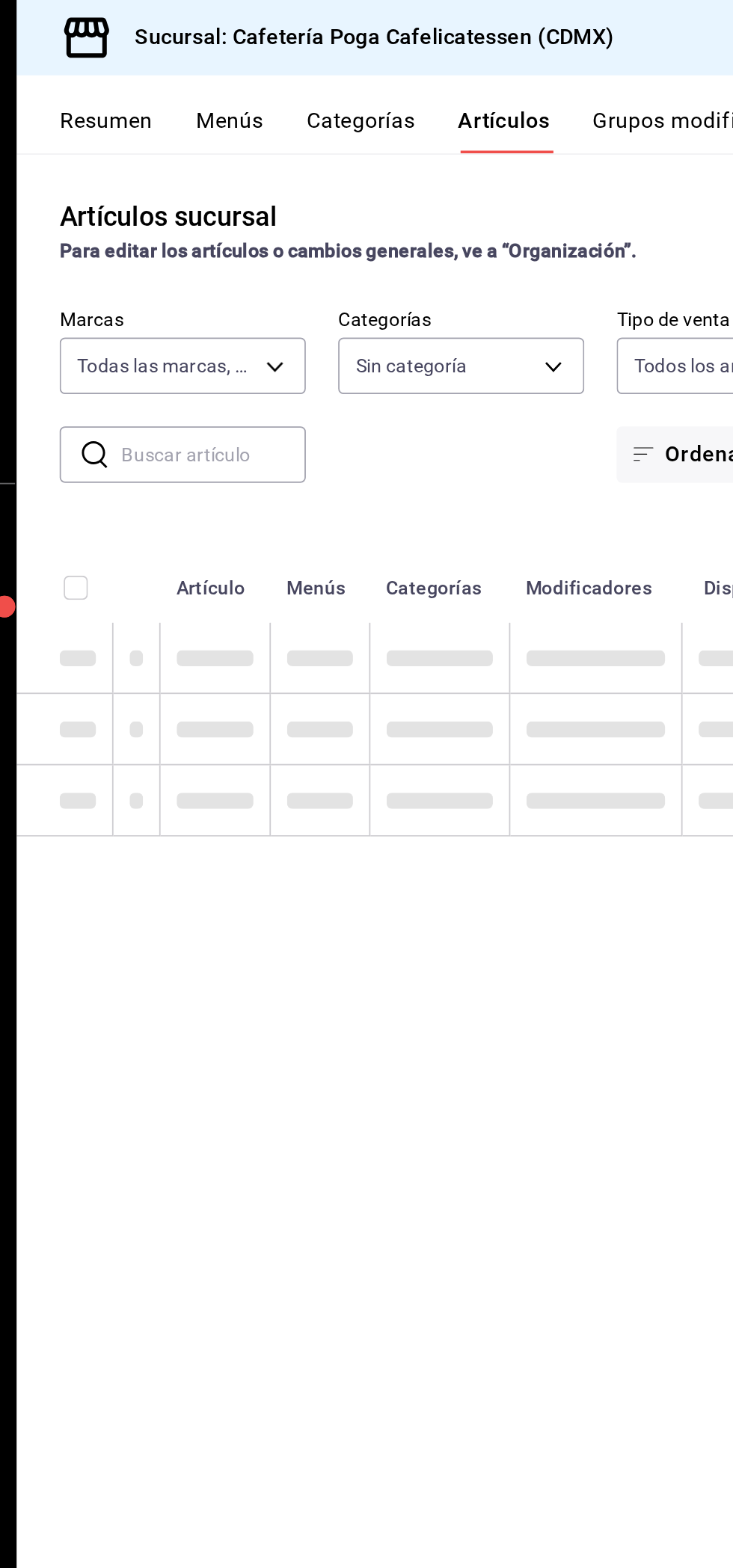
type input "40477ebc-11b7-44c8-b41f-e9c27c277bfa"
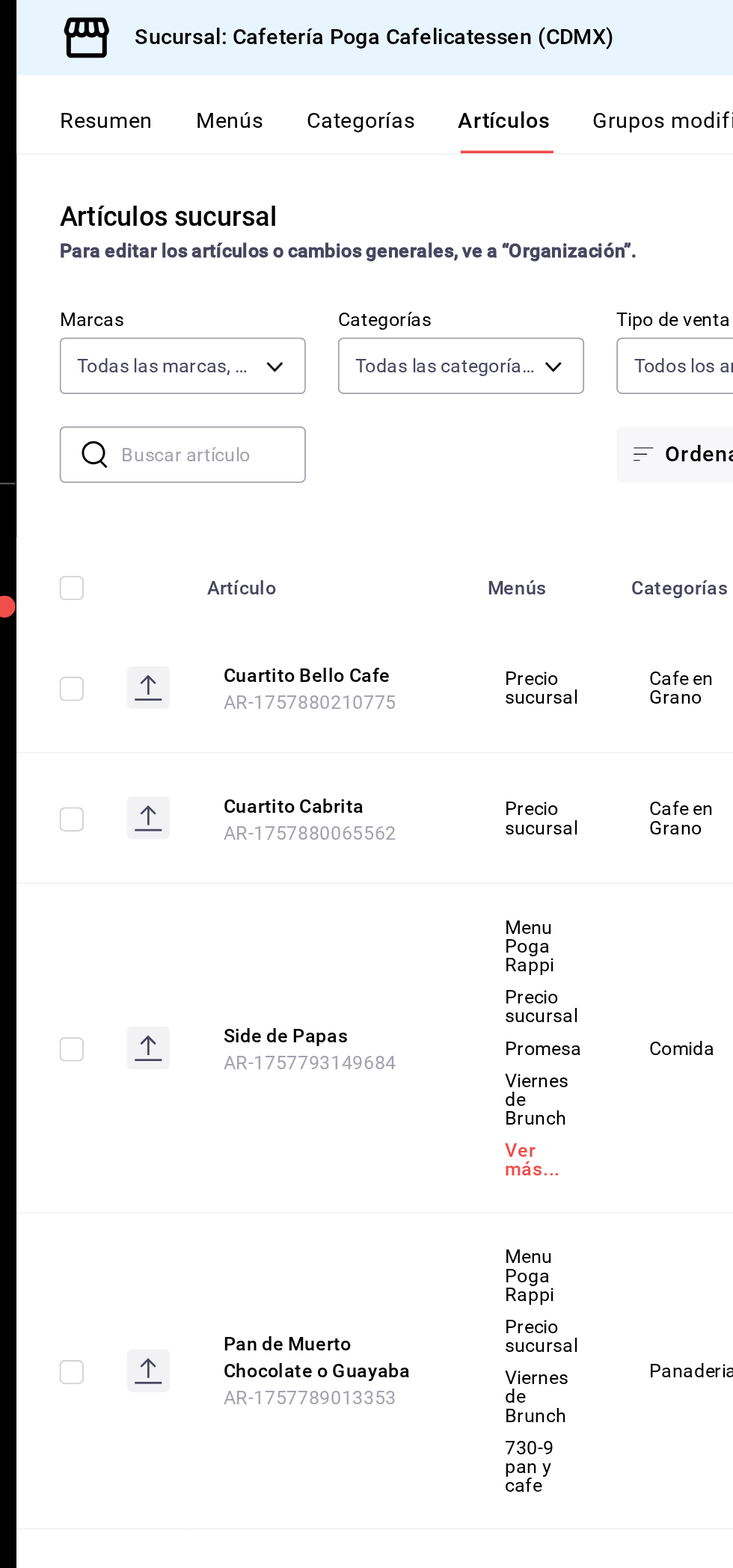
type input "f3d25c4c-b724-4f57-9d62-e9a741d56716,e2cab04f-a673-4510-b7cf-2ae90ec83a58,5e5a0…"
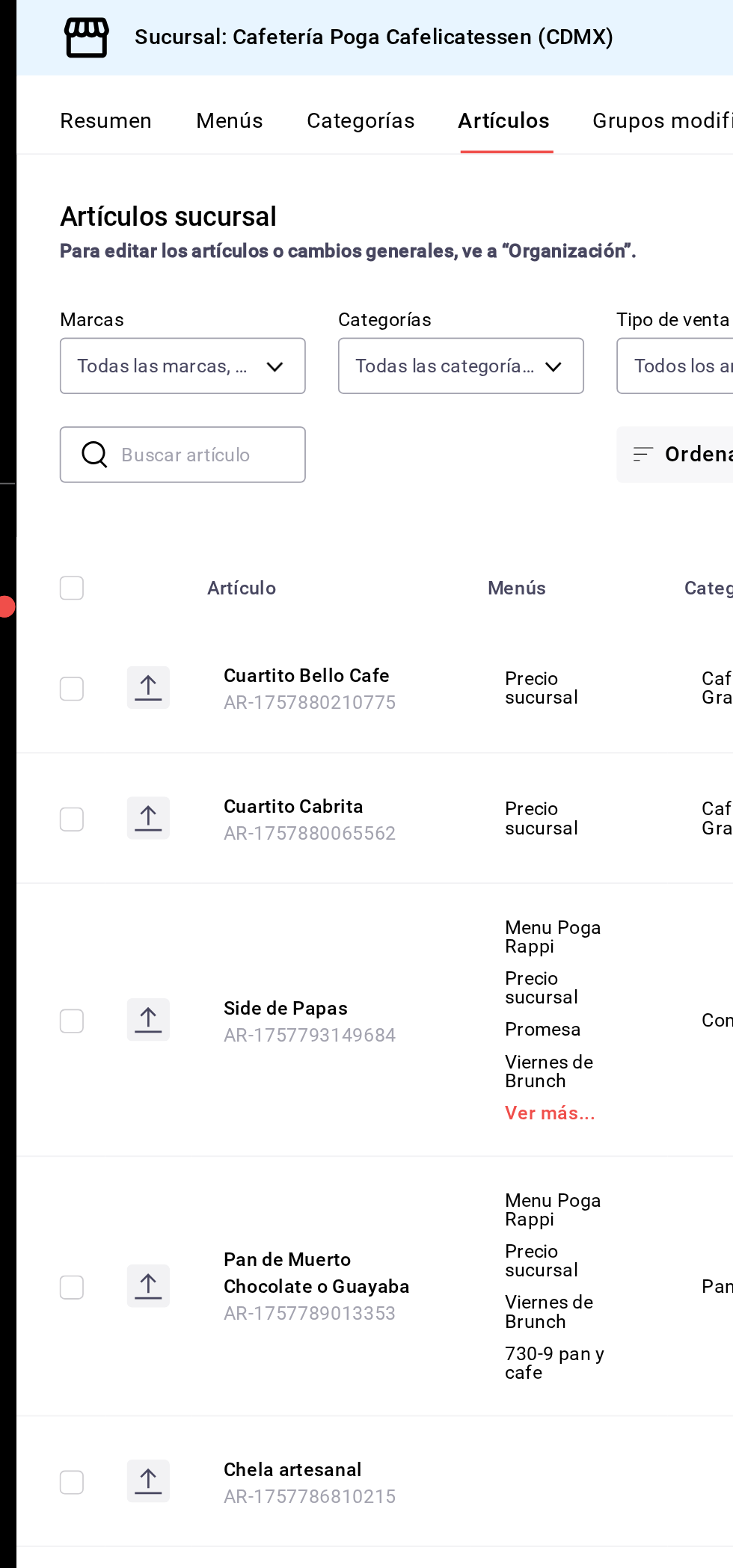
click at [285, 253] on input "text" at bounding box center [304, 253] width 103 height 30
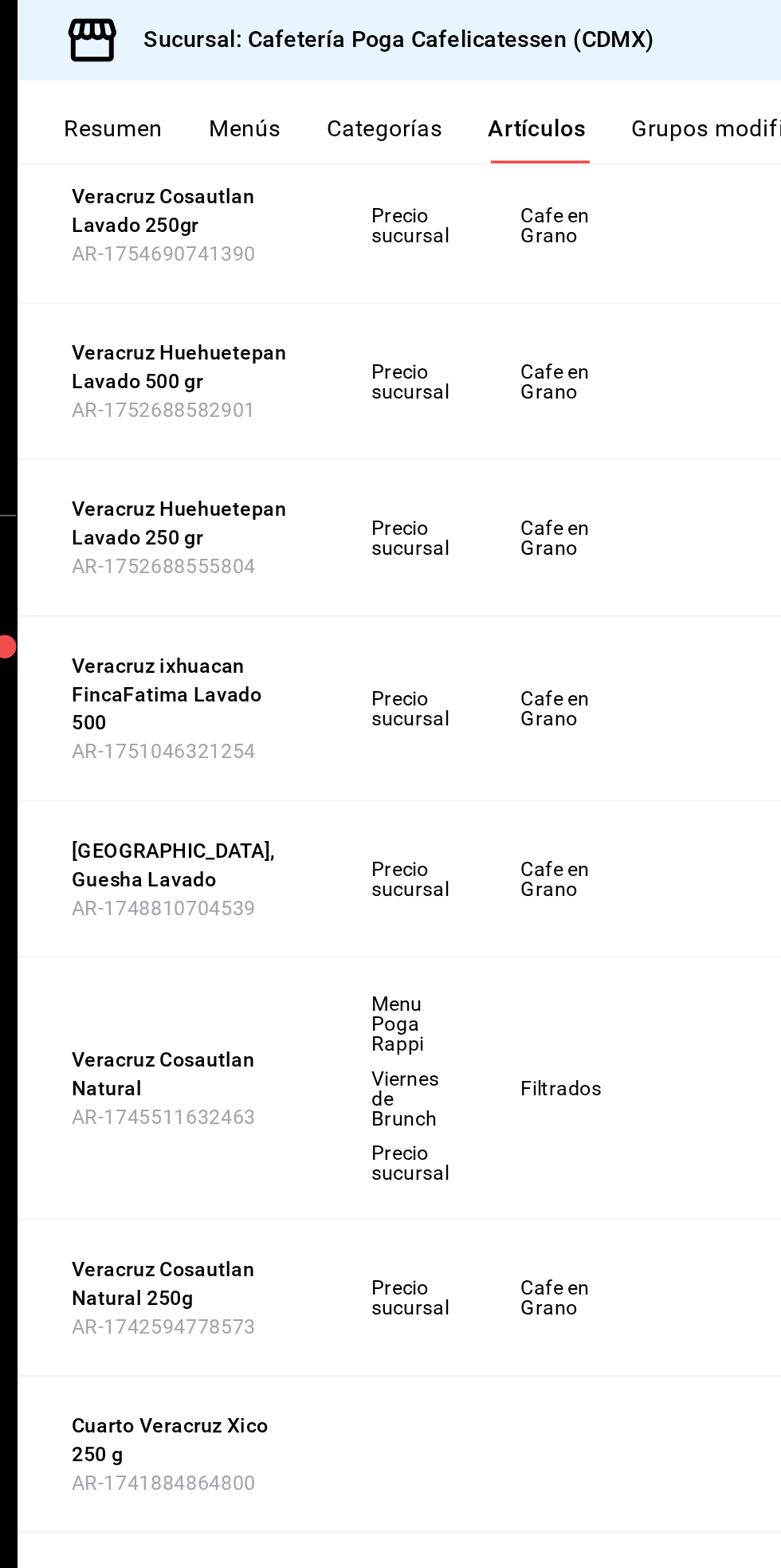
scroll to position [0, 174]
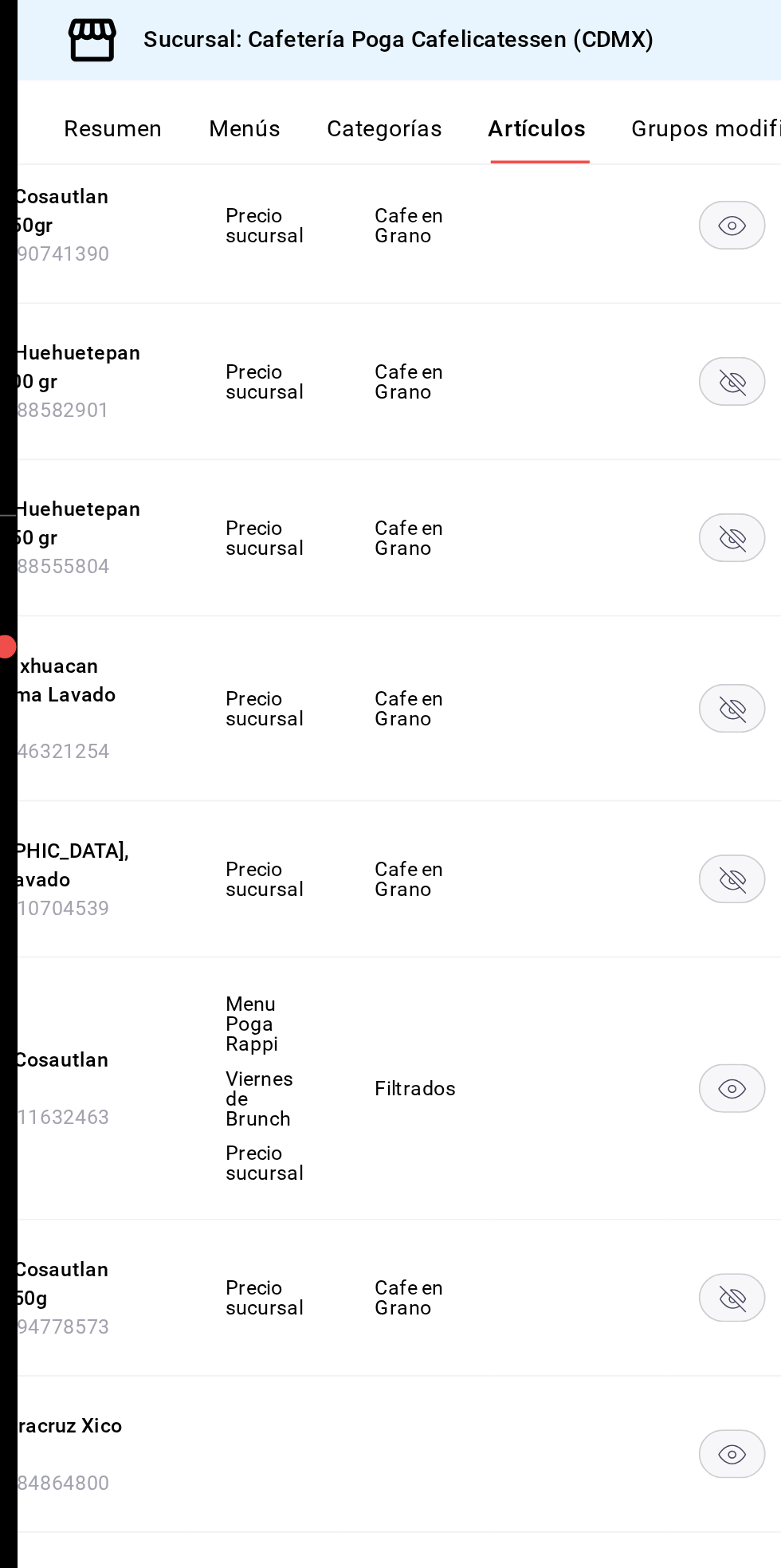
type input "Ver"
click at [599, 355] on tbody "Veracruz Gesha Lavado 250 AR-1756410191633 Precio sucursal Cafe en Grano $ 475.…" at bounding box center [409, 747] width 750 height 1742
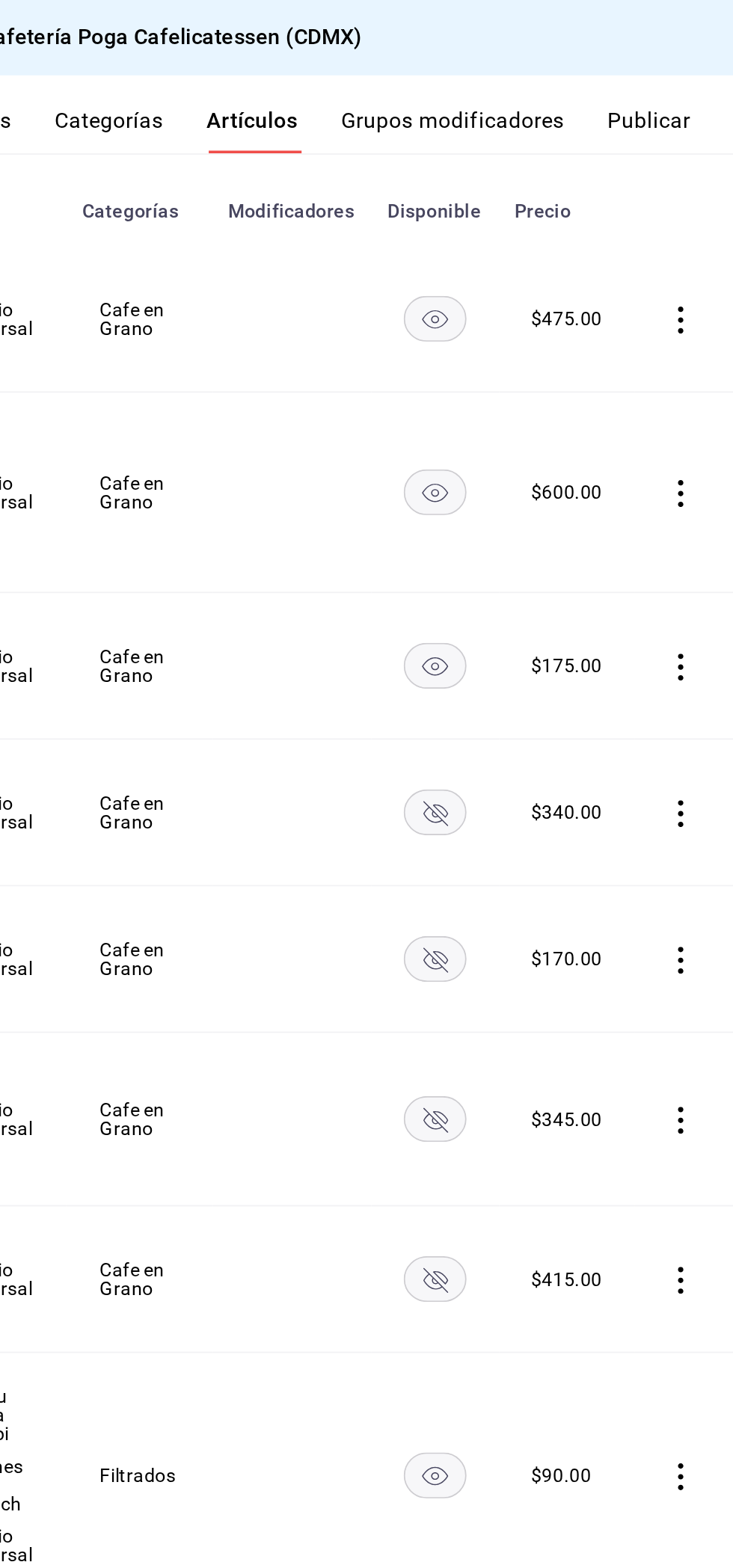
click at [566, 521] on rect "availability-product" at bounding box center [566, 533] width 34 height 25
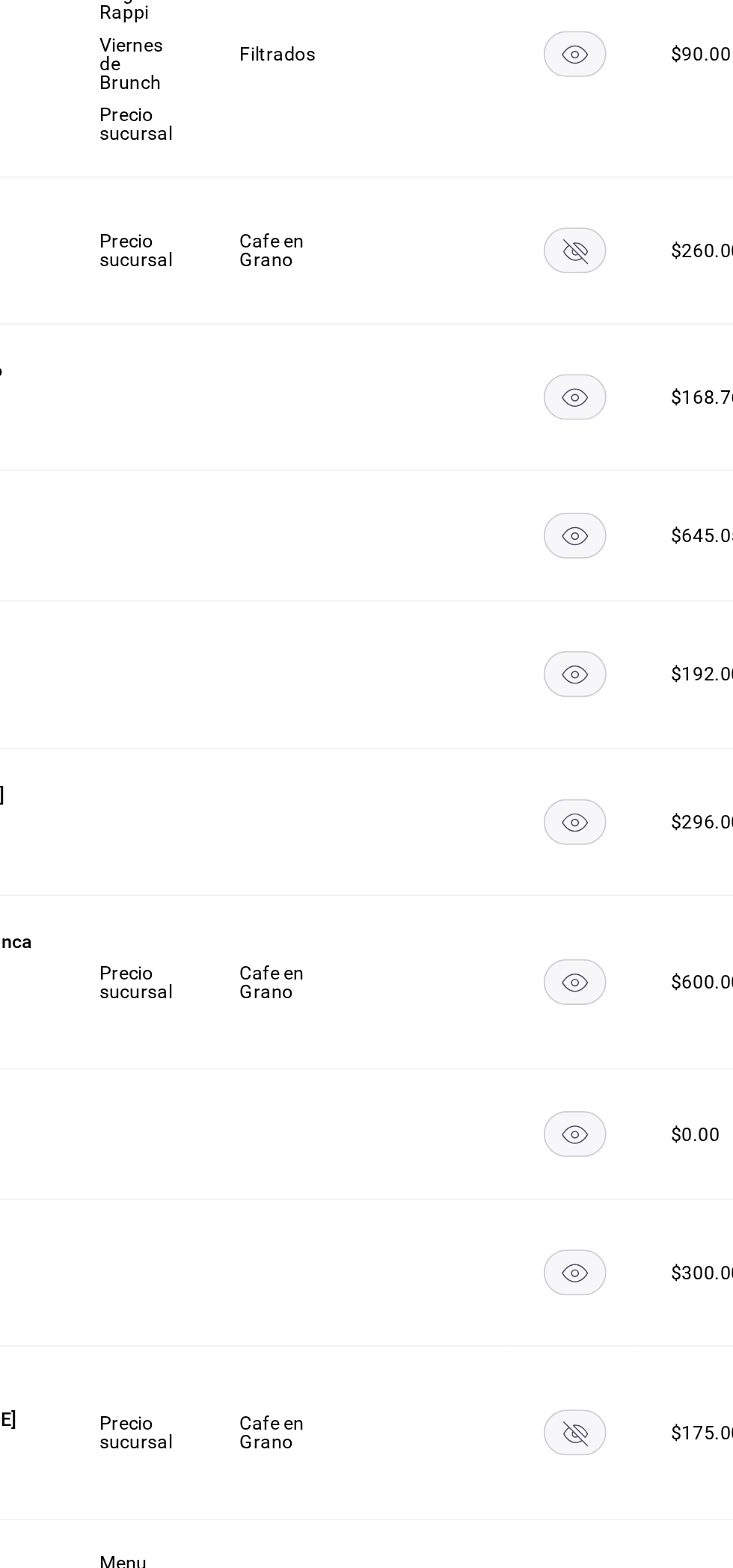
click at [562, 1418] on rect "availability-product" at bounding box center [566, 1430] width 34 height 25
